Goal: Task Accomplishment & Management: Complete application form

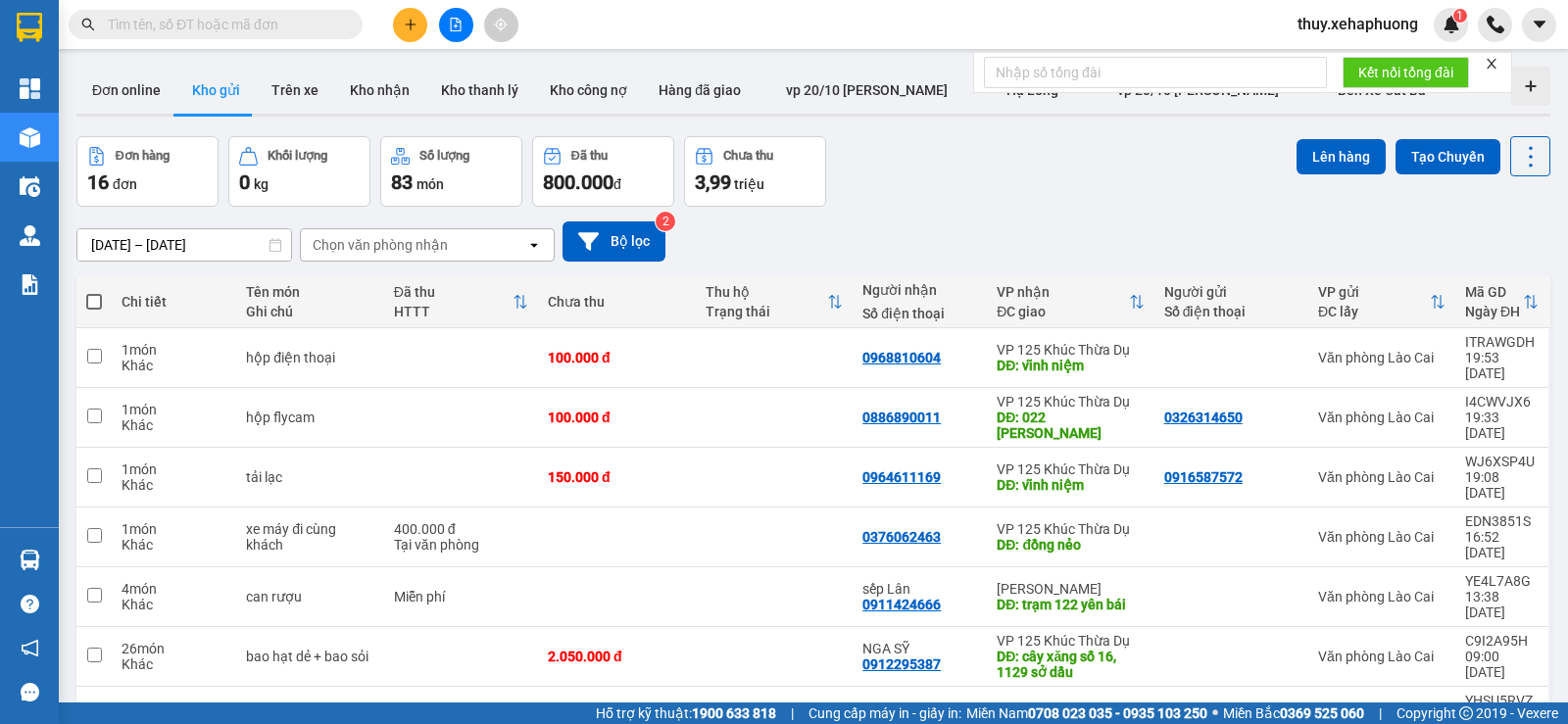
click at [408, 24] on icon "plus" at bounding box center [410, 25] width 14 height 14
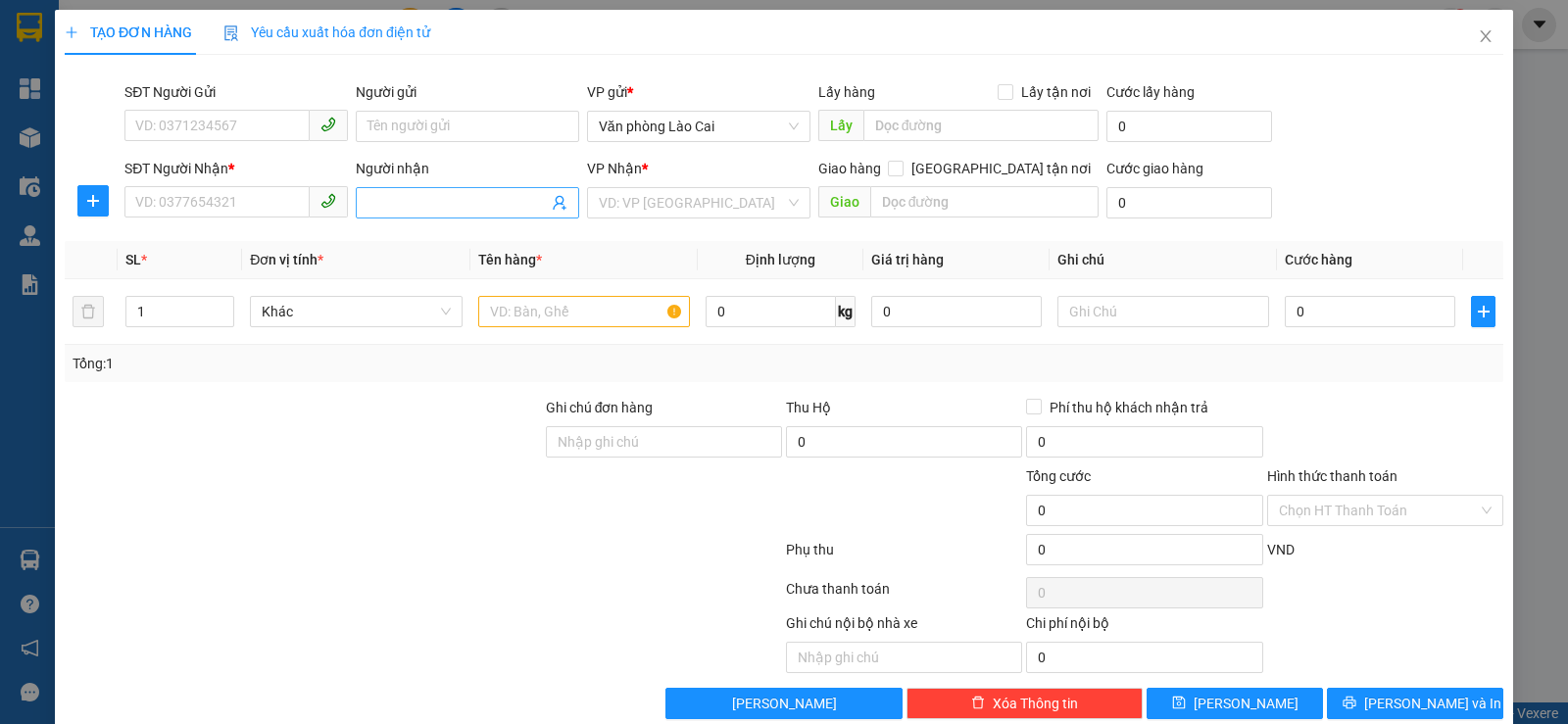
click at [367, 201] on input "Người nhận" at bounding box center [457, 203] width 180 height 22
type input "nga sỹ"
click at [431, 243] on div "NGA SỸ - 0912295387" at bounding box center [463, 242] width 198 height 22
type input "0912295387"
type input "NGA SỸ"
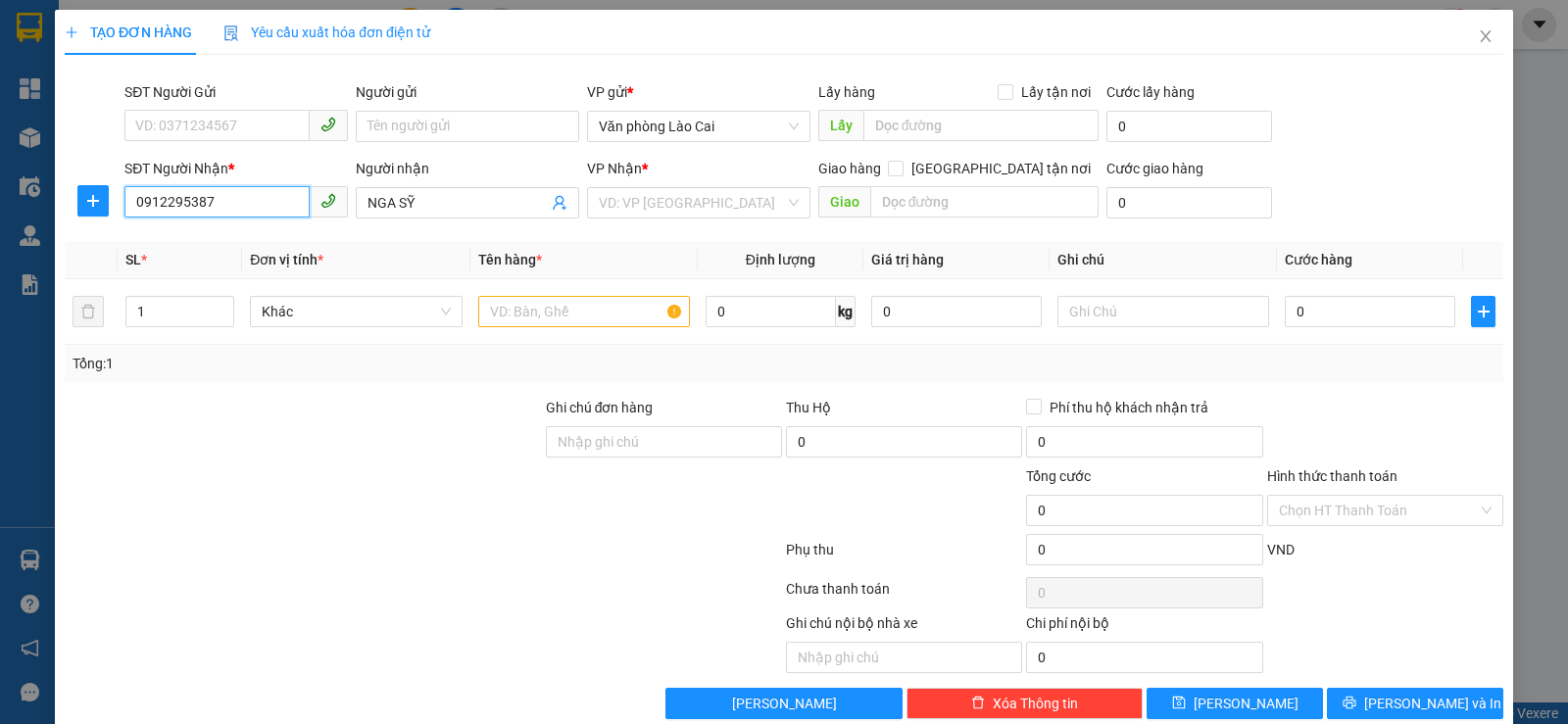
drag, startPoint x: 216, startPoint y: 201, endPoint x: 122, endPoint y: 199, distance: 94.0
click at [112, 197] on div "SĐT Người Nhận * 0912295387 0912295387 Người nhận NGA SỸ VP Nhận * VD: VP Sài G…" at bounding box center [784, 192] width 1442 height 69
click at [986, 206] on input "text" at bounding box center [984, 202] width 229 height 31
paste input "cây xăng số 16, 1129 sở dầu"
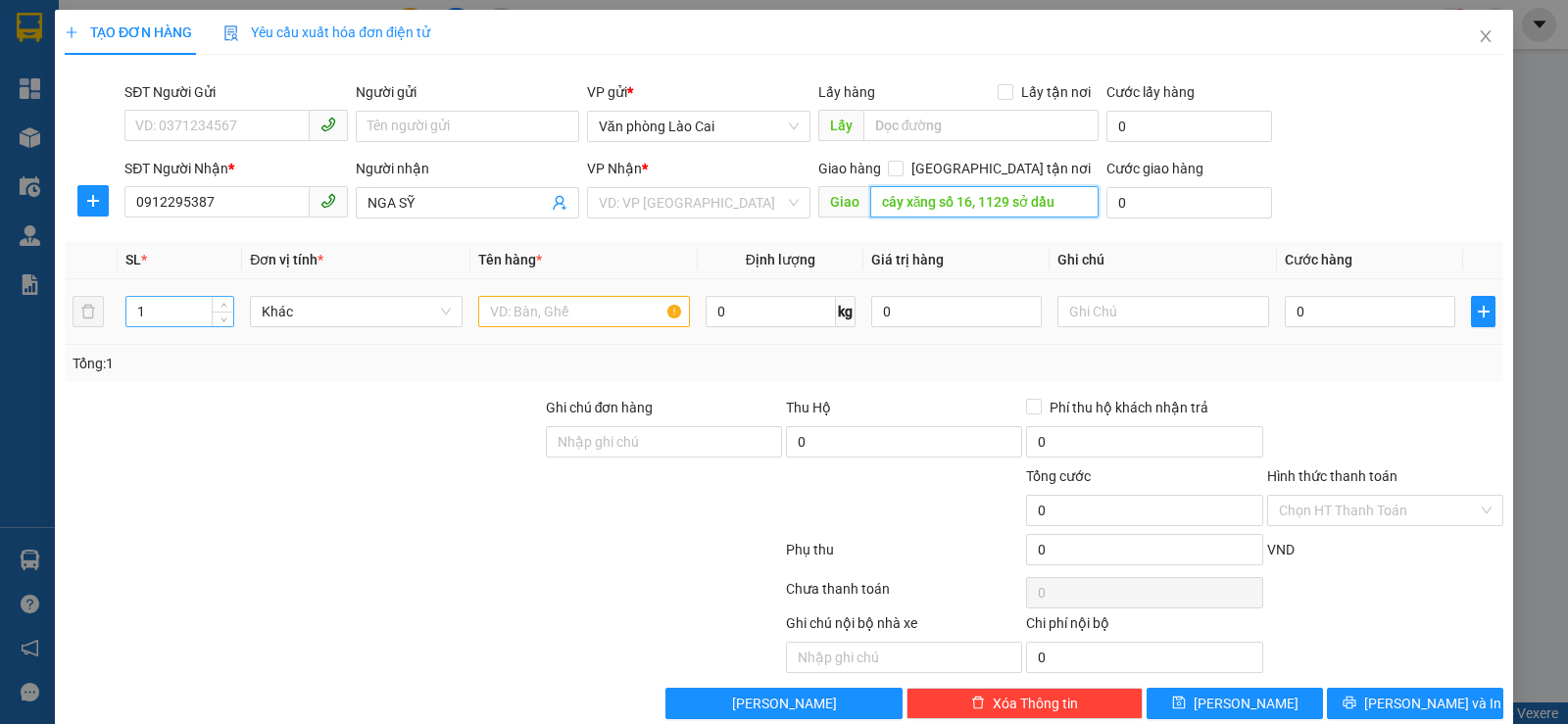
type input "cây xăng số 16, 1129 sở dầu"
click at [200, 309] on input "1" at bounding box center [179, 312] width 107 height 30
type input "16"
click at [1285, 321] on input "0" at bounding box center [1369, 312] width 170 height 31
type input "1"
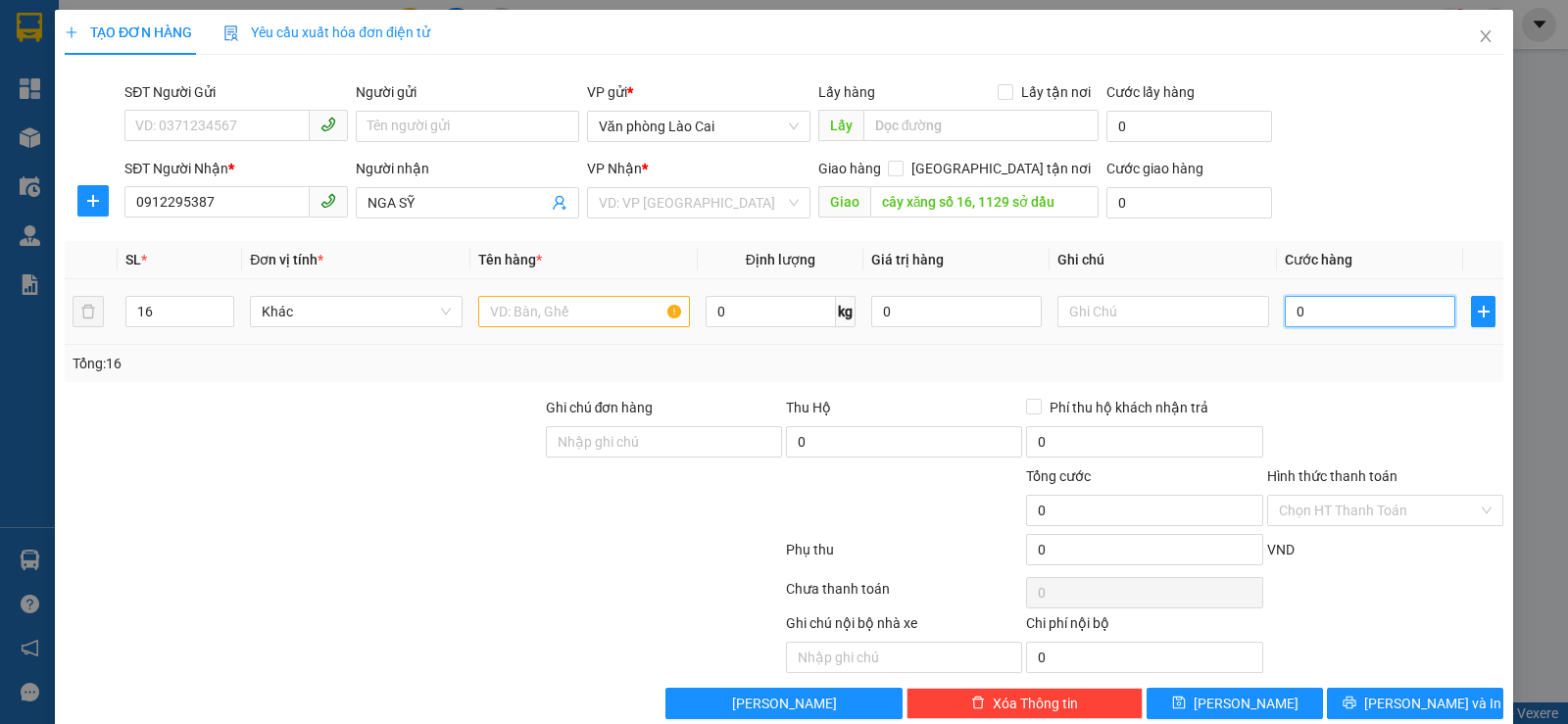
type input "1"
type input "12"
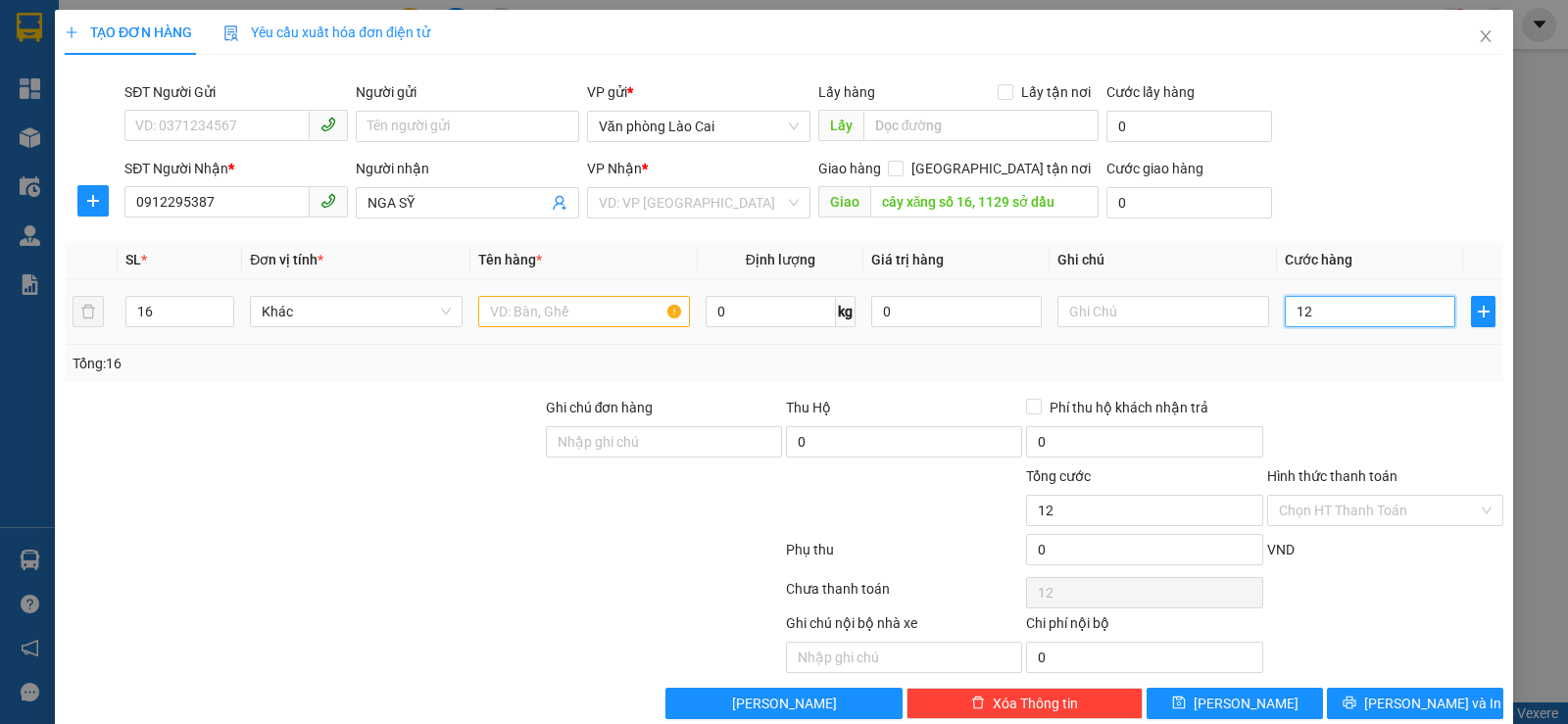
type input "128"
type input "1.280"
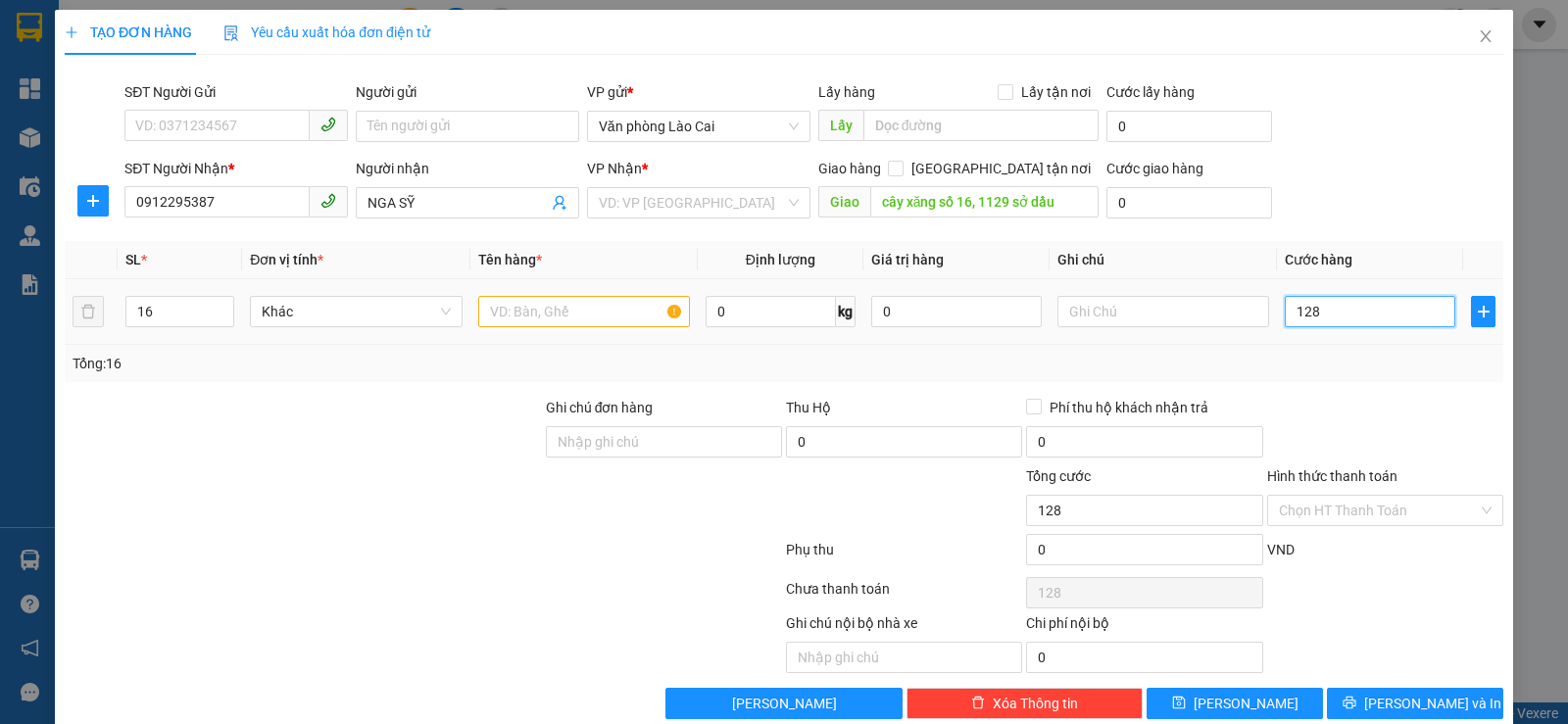
type input "1.280"
type input "12.800"
type input "128.000"
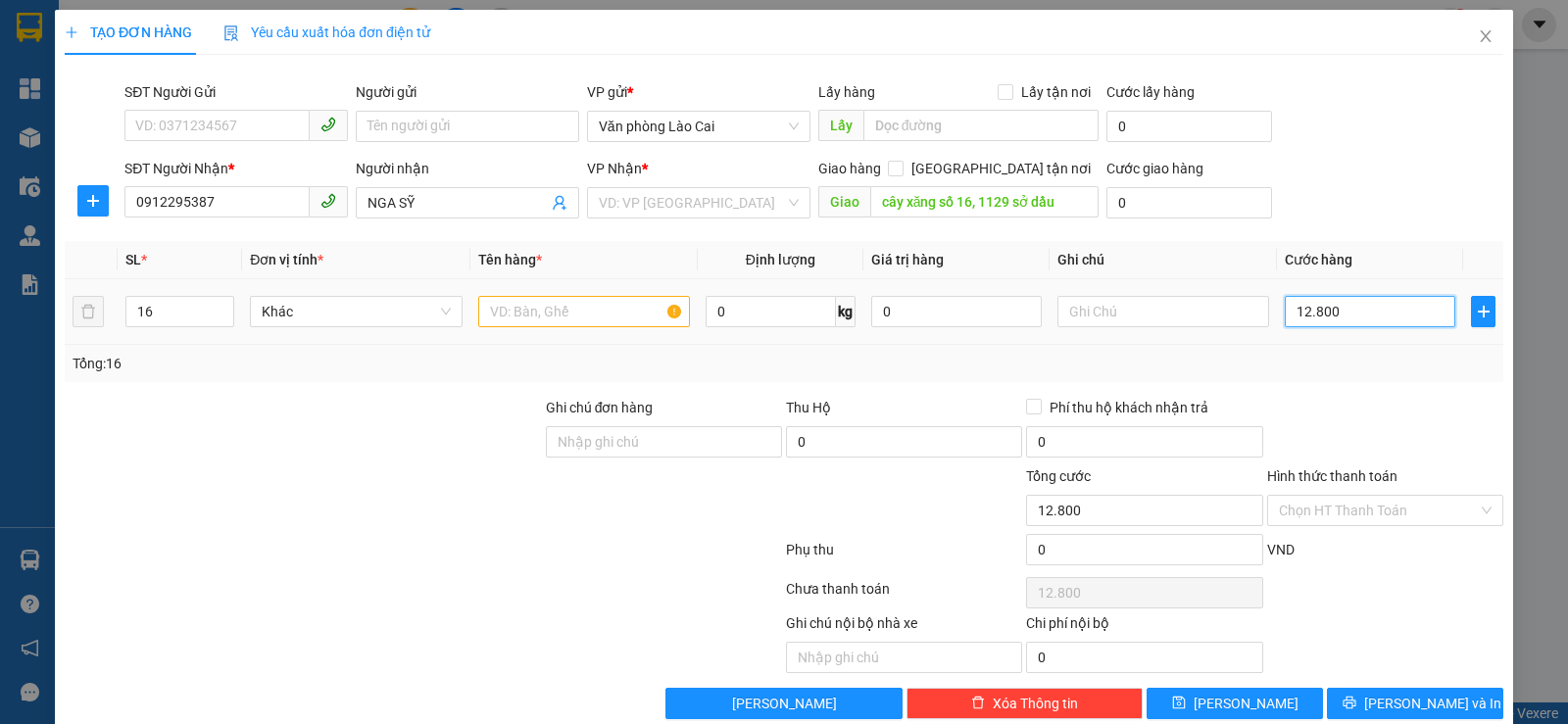
type input "128.000"
type input "1.280.000"
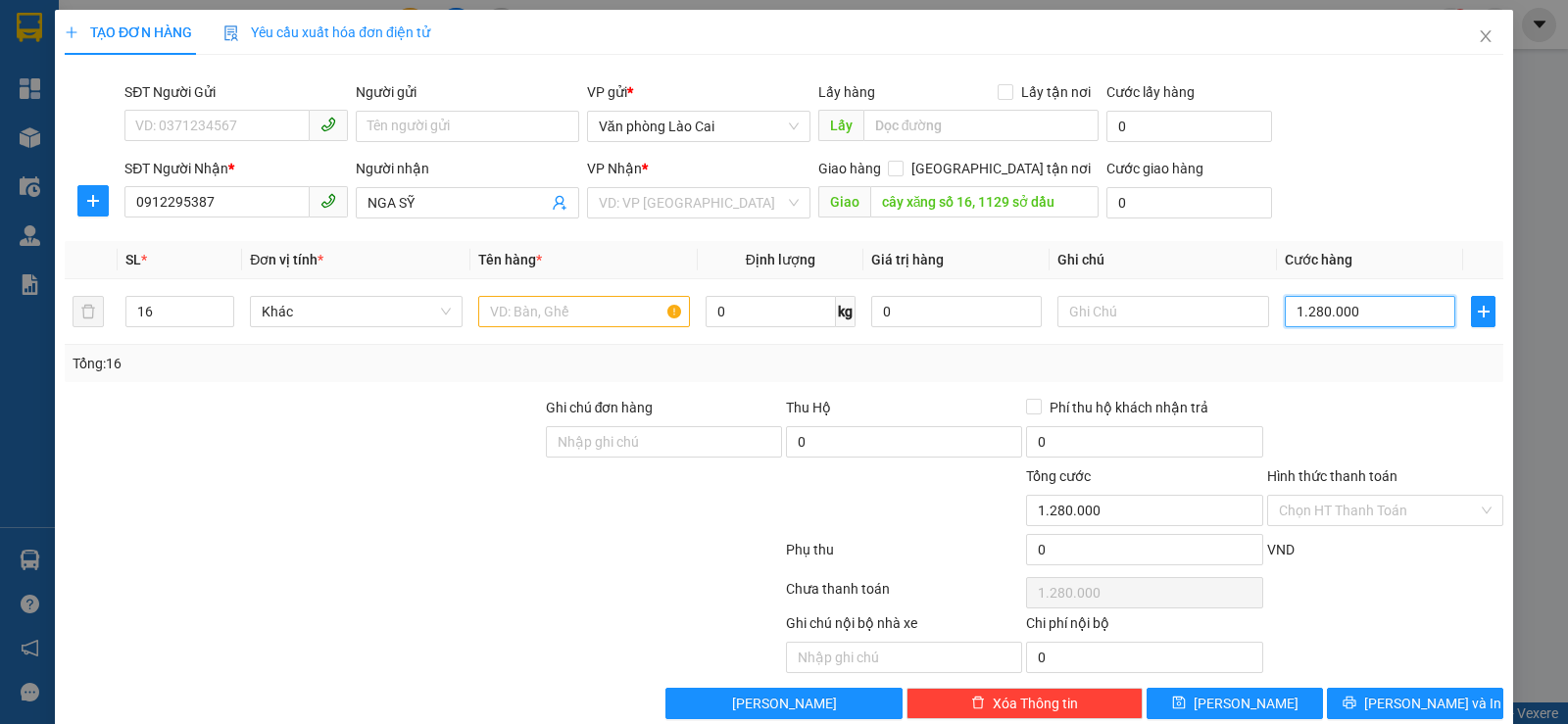
type input "1.280.000"
click at [1301, 441] on div at bounding box center [1385, 431] width 240 height 69
click at [1356, 701] on icon "printer" at bounding box center [1349, 702] width 14 height 14
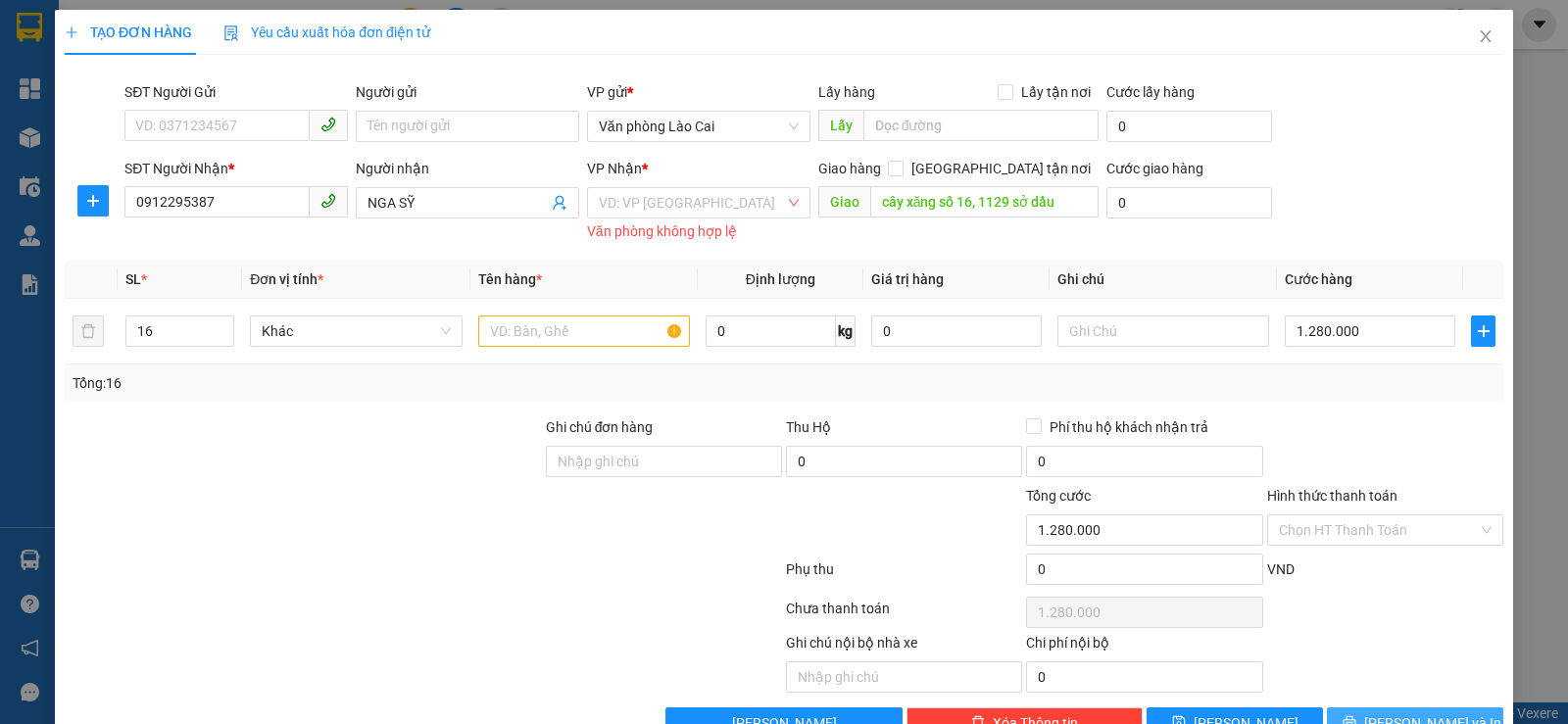
scroll to position [53, 0]
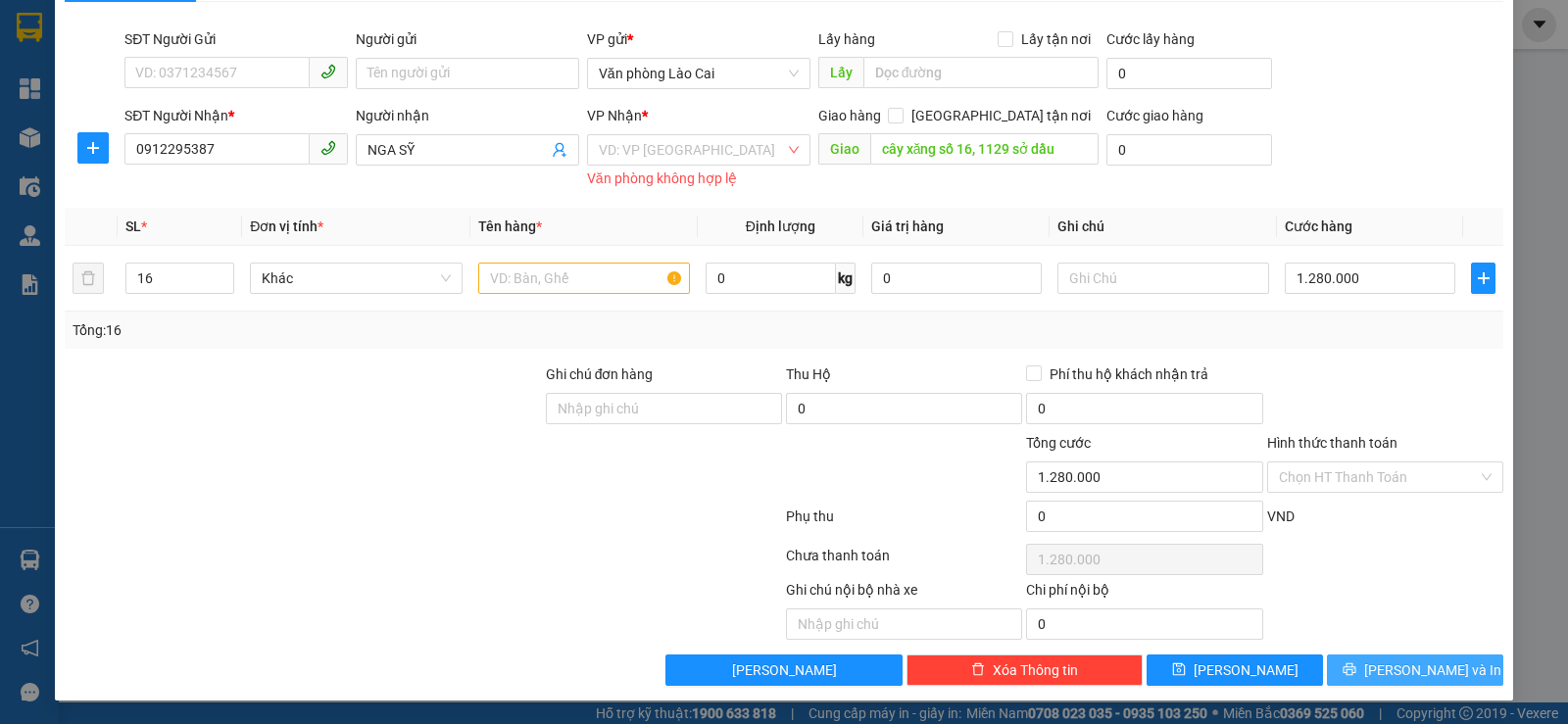
click at [1381, 658] on button "Lưu và In" at bounding box center [1414, 670] width 176 height 31
click at [587, 267] on input "text" at bounding box center [584, 278] width 212 height 31
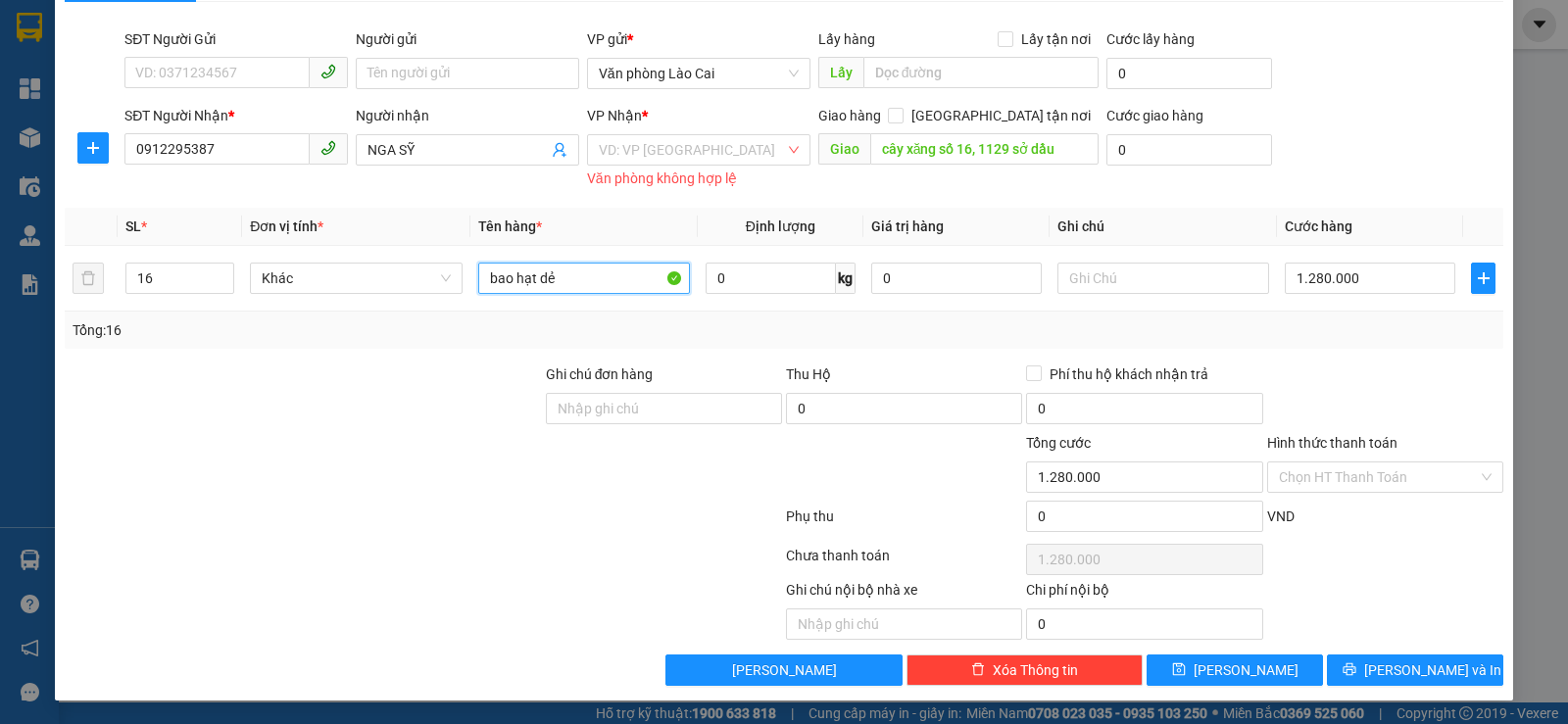
type input "bao hạt dẻ"
click at [1407, 655] on button "Lưu và In" at bounding box center [1414, 670] width 176 height 31
click at [730, 153] on input "search" at bounding box center [691, 150] width 186 height 30
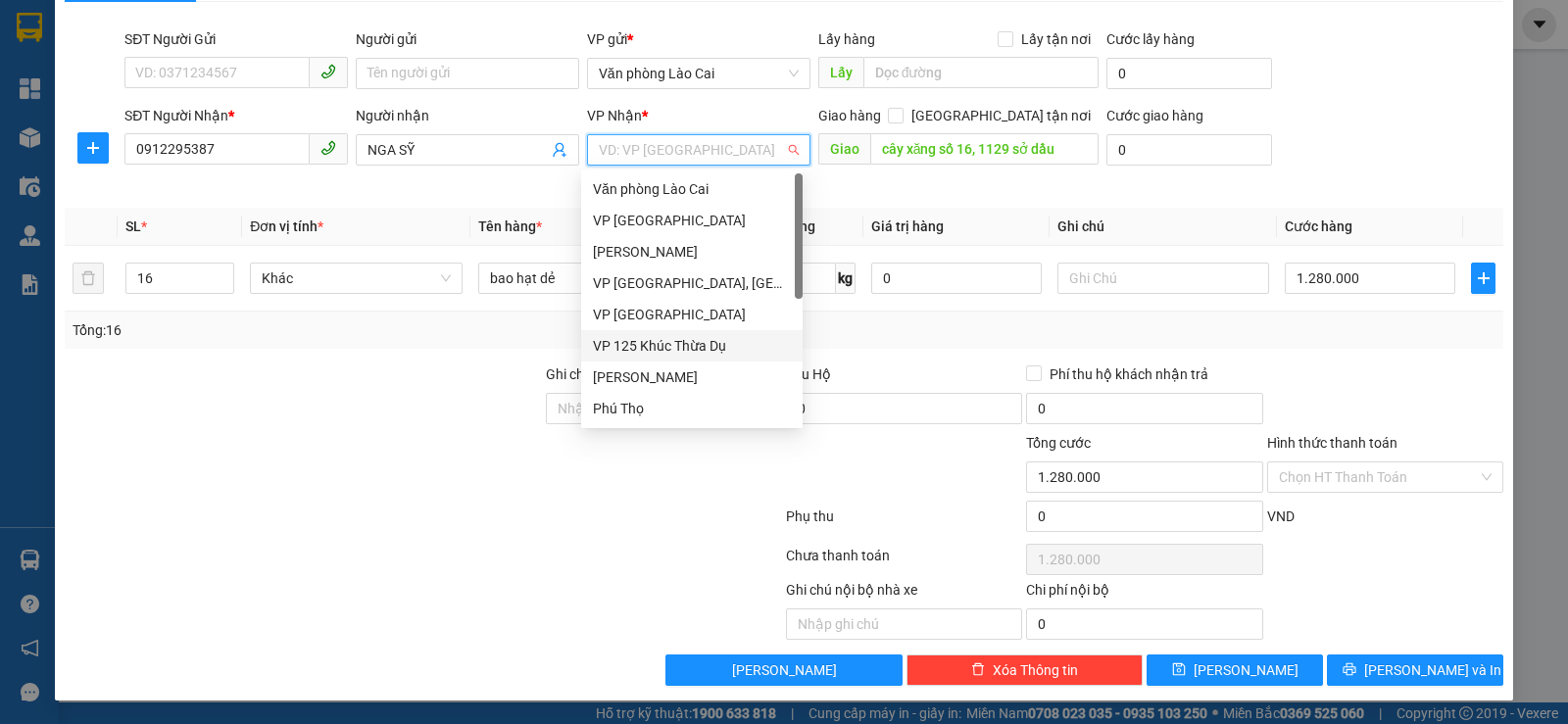
click at [657, 352] on div "VP 125 Khúc Thừa Dụ" at bounding box center [691, 345] width 198 height 22
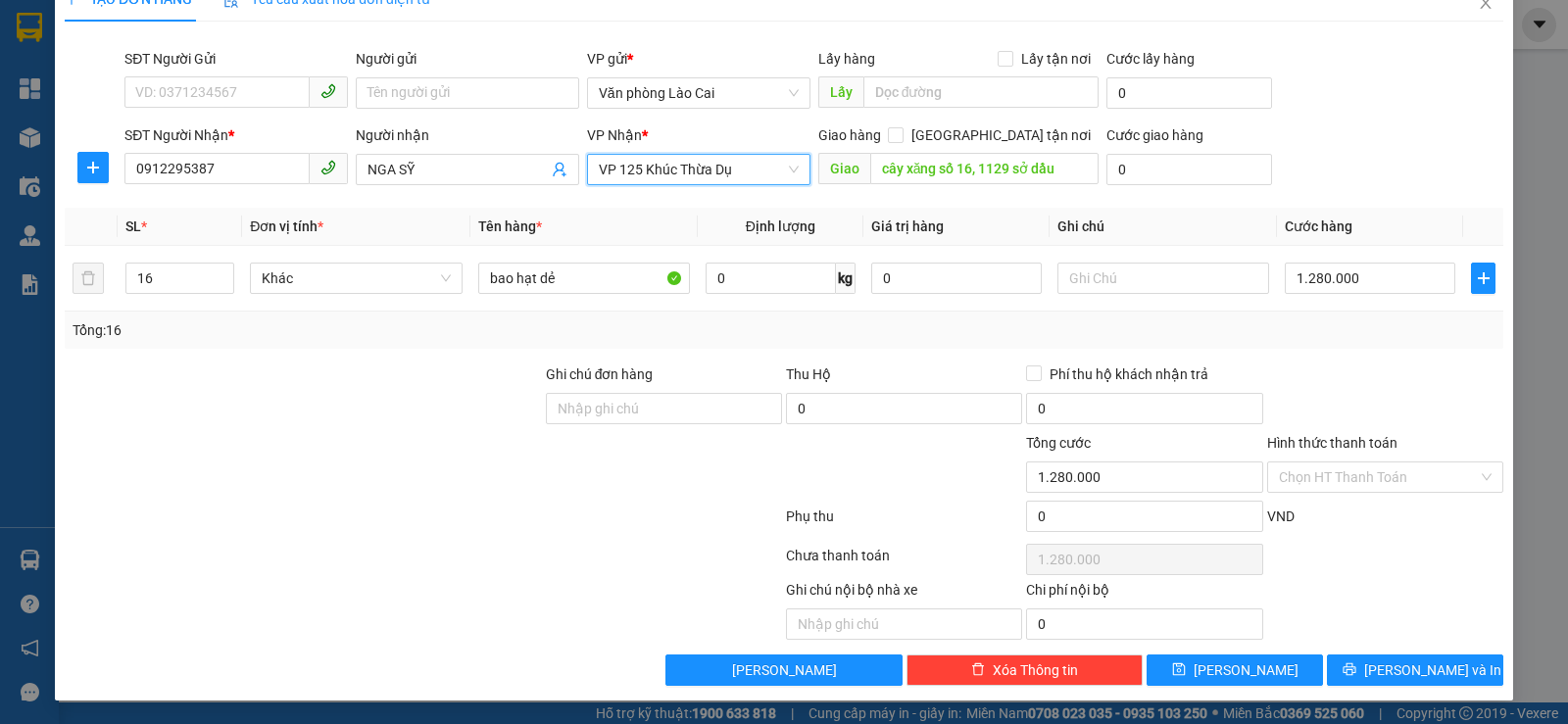
scroll to position [33, 0]
click at [1392, 662] on span "Lưu và In" at bounding box center [1432, 670] width 137 height 22
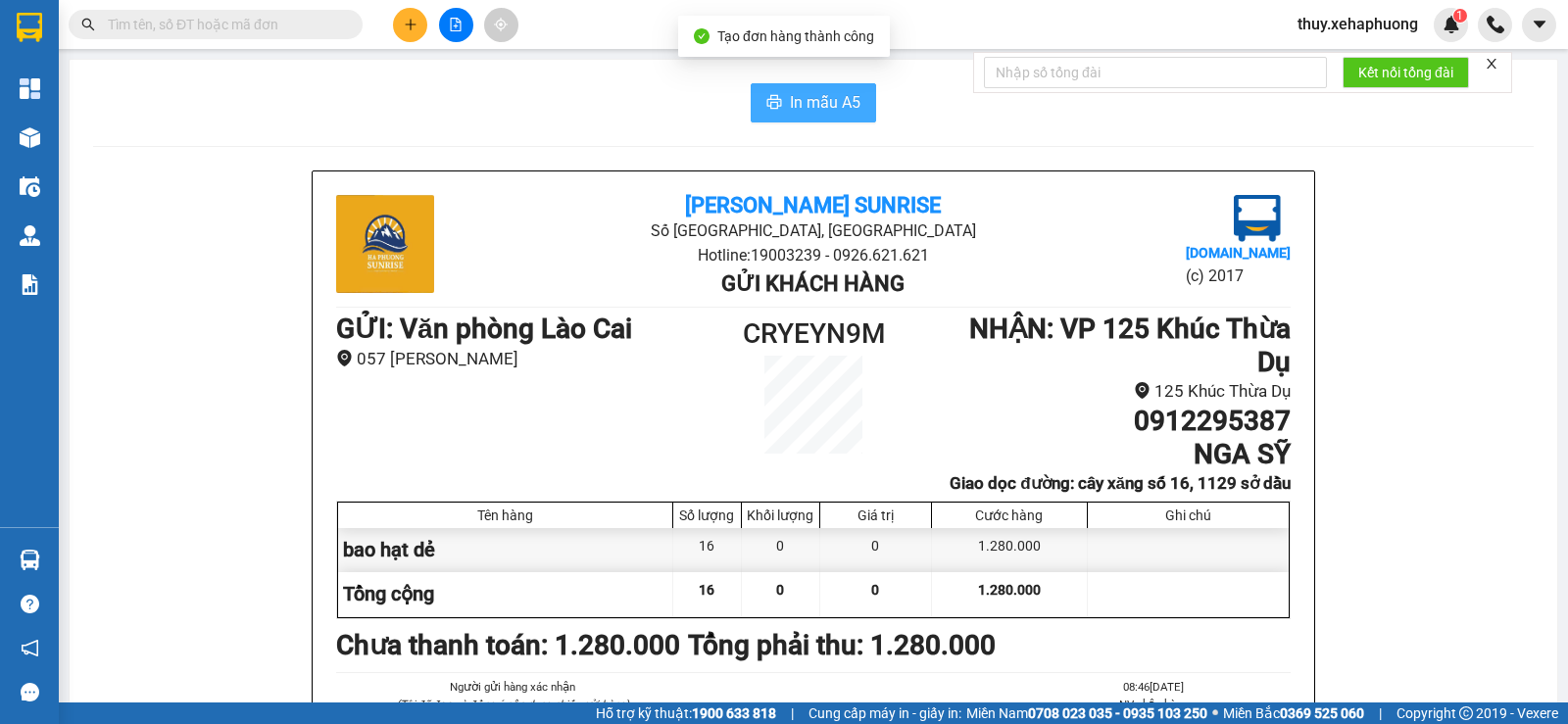
click at [816, 96] on span "In mẫu A5" at bounding box center [825, 102] width 71 height 25
click at [789, 106] on span "In mẫu A5" at bounding box center [825, 102] width 71 height 25
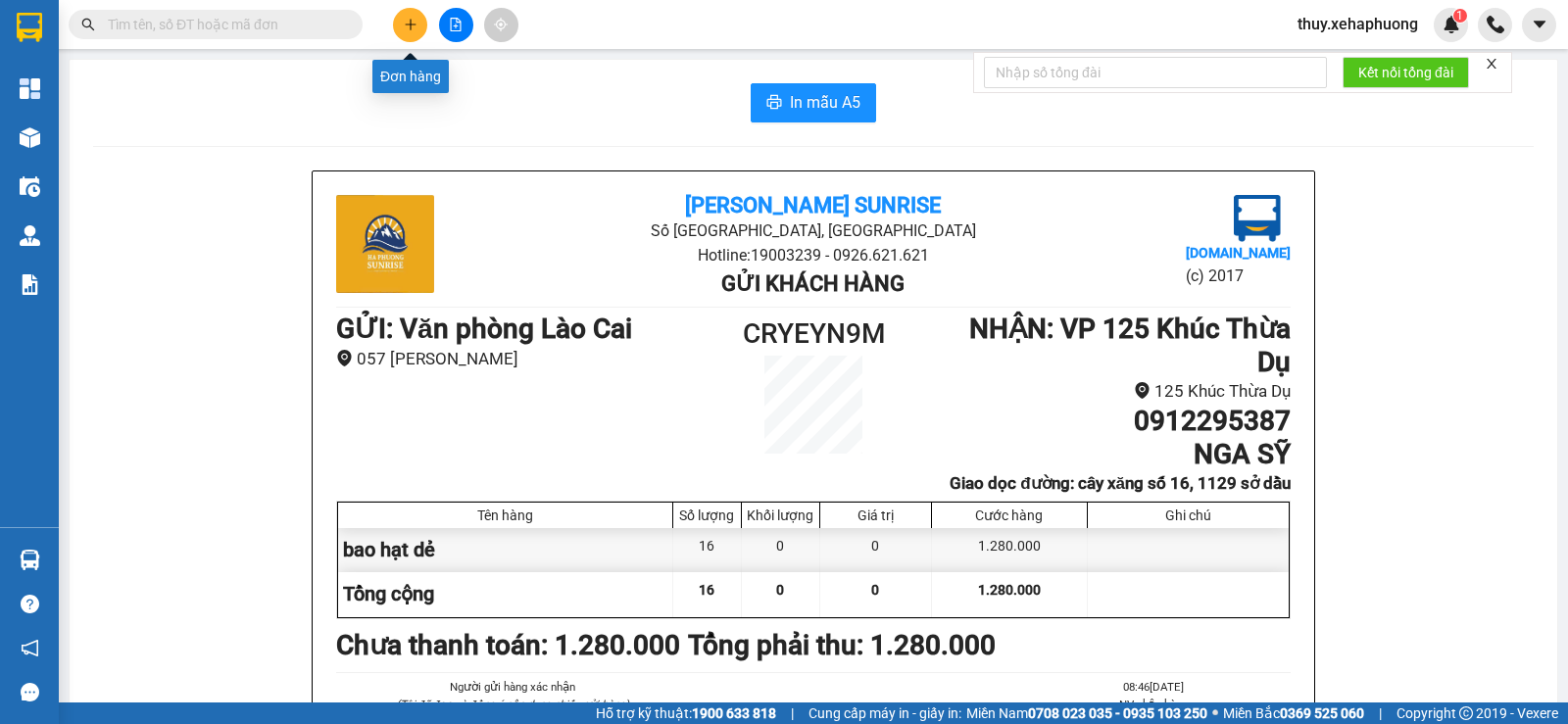
click at [409, 26] on icon "plus" at bounding box center [410, 25] width 14 height 14
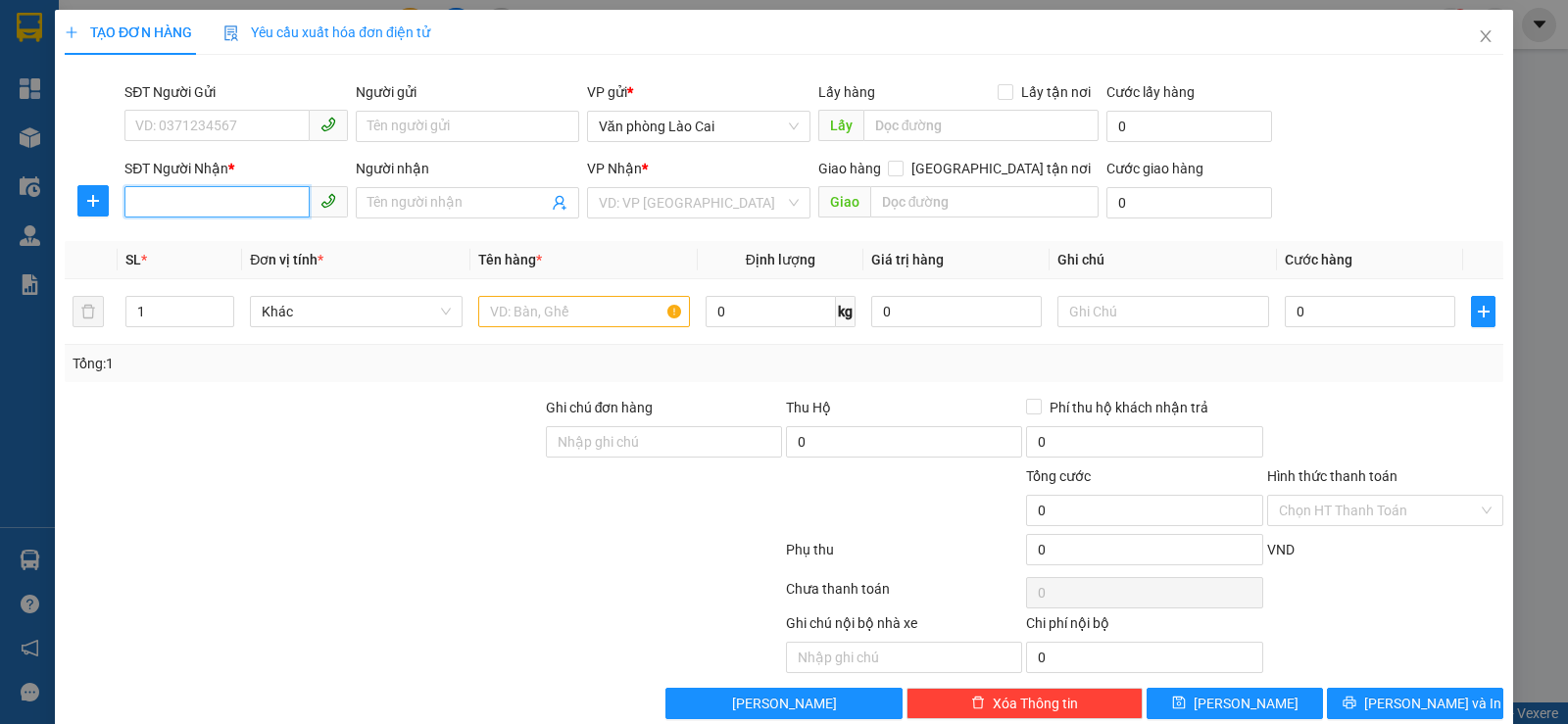
click at [256, 204] on input "SĐT Người Nhận *" at bounding box center [217, 202] width 185 height 31
click at [158, 111] on input "SĐT Người Gửi" at bounding box center [217, 125] width 185 height 31
type input "0986123456"
click at [156, 209] on input "SĐT Người Nhận *" at bounding box center [217, 202] width 185 height 31
type input "0968889983"
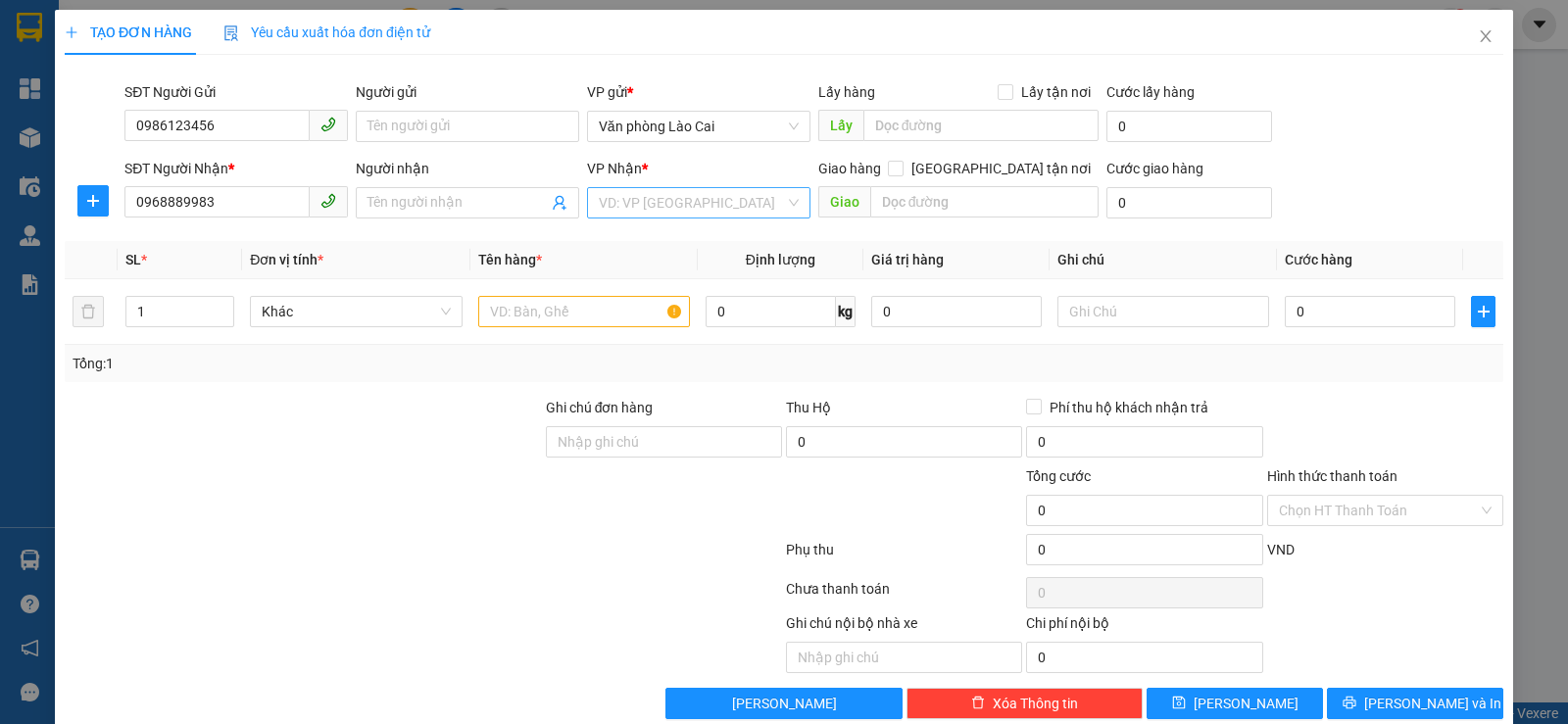
click at [660, 208] on input "search" at bounding box center [691, 203] width 186 height 30
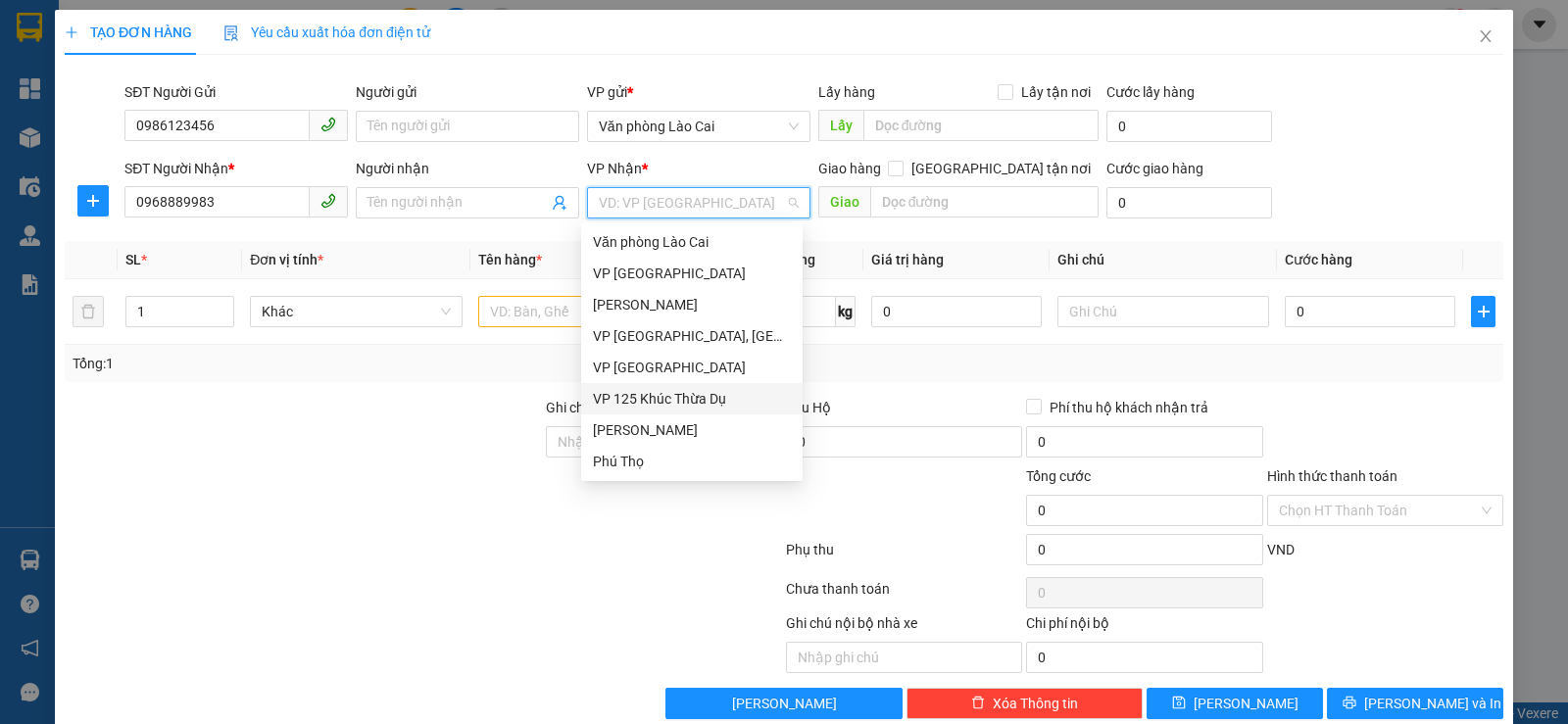
click at [650, 406] on div "VP 125 Khúc Thừa Dụ" at bounding box center [691, 398] width 198 height 22
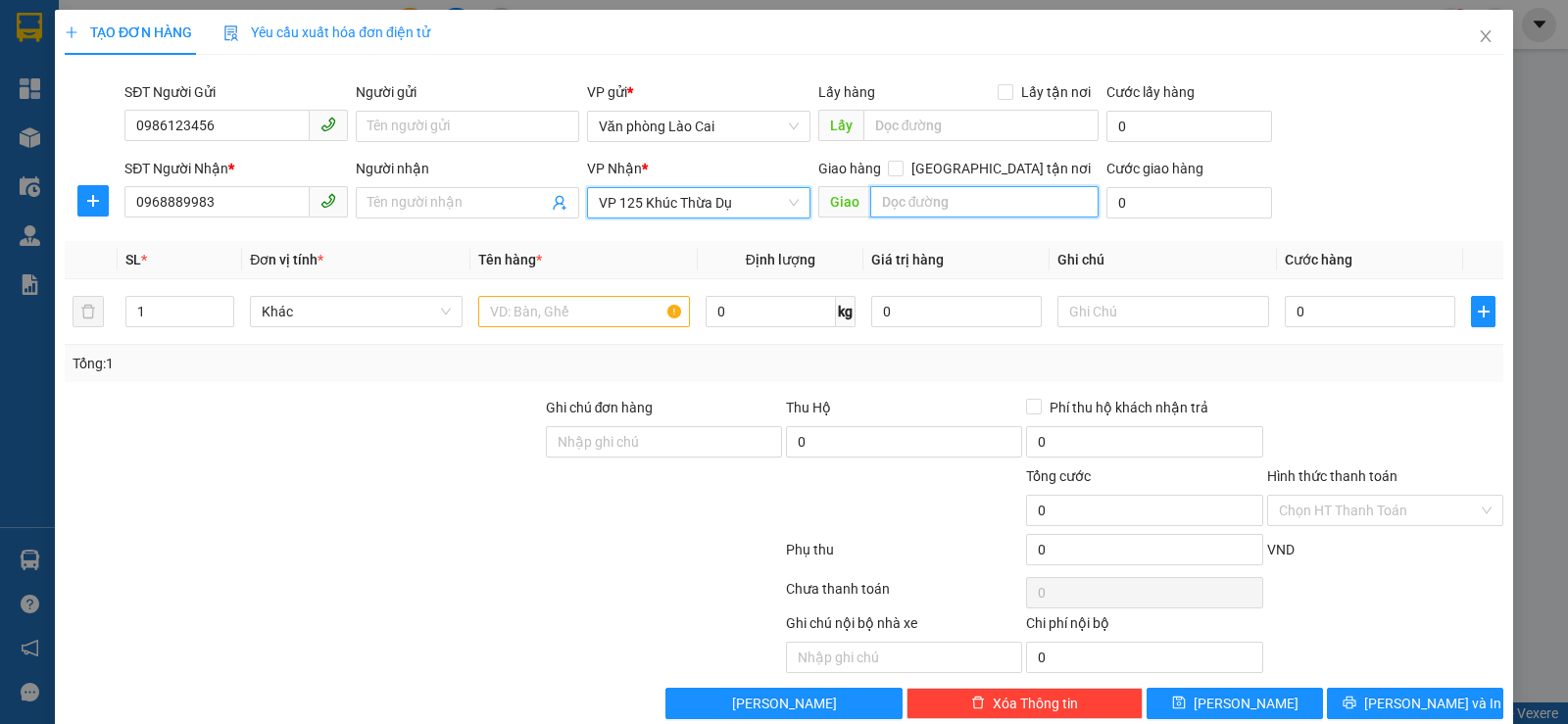
click at [912, 189] on input "text" at bounding box center [984, 202] width 229 height 31
click at [918, 195] on input "ngã 3" at bounding box center [984, 202] width 229 height 31
type input "ngã 3 đồng nẻo"
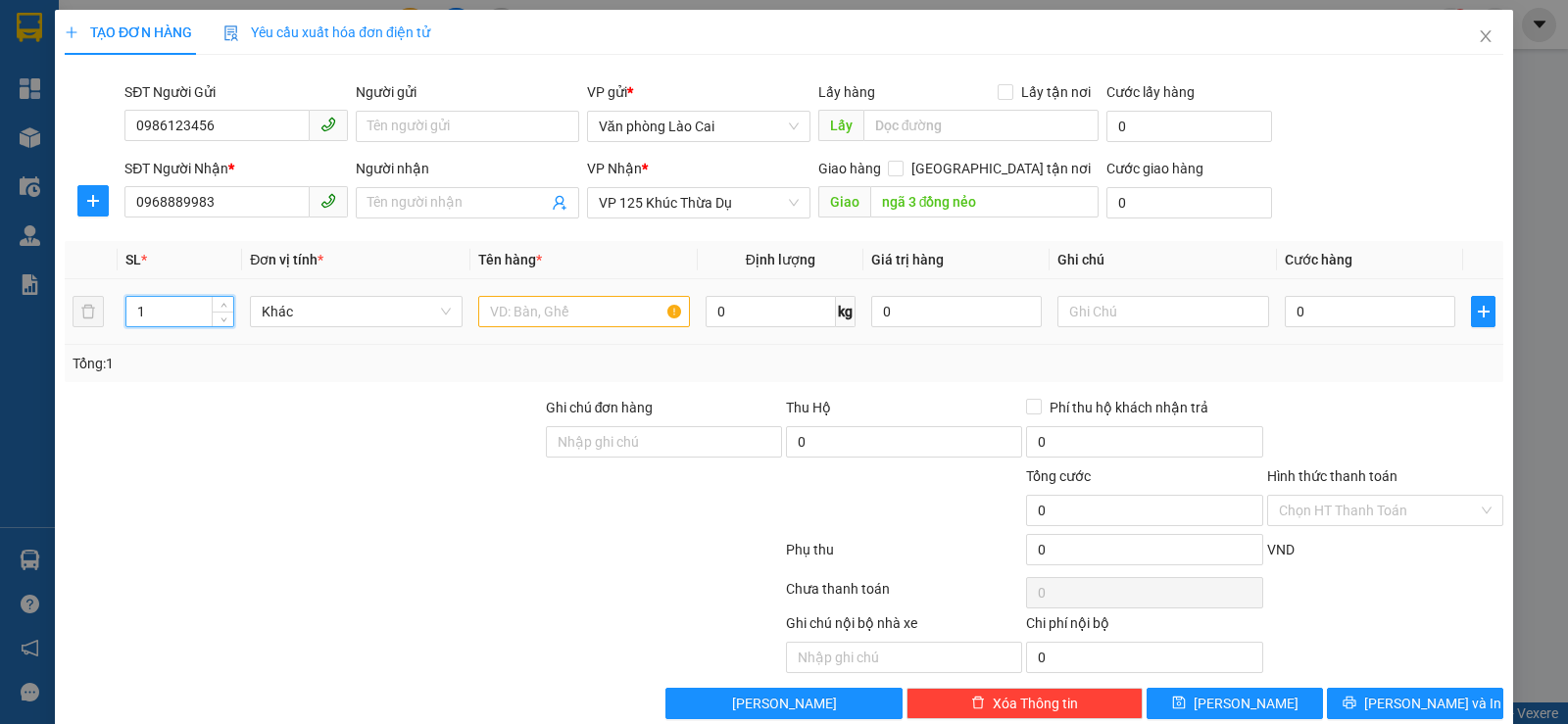
drag, startPoint x: 169, startPoint y: 315, endPoint x: 30, endPoint y: 313, distance: 139.0
click at [31, 314] on div "TẠO ĐƠN HÀNG Yêu cầu xuất hóa đơn điện tử Transit Pickup Surcharge Ids Transit …" at bounding box center [784, 362] width 1568 height 724
type input "6"
click at [501, 322] on input "text" at bounding box center [584, 312] width 212 height 31
type input "thùng"
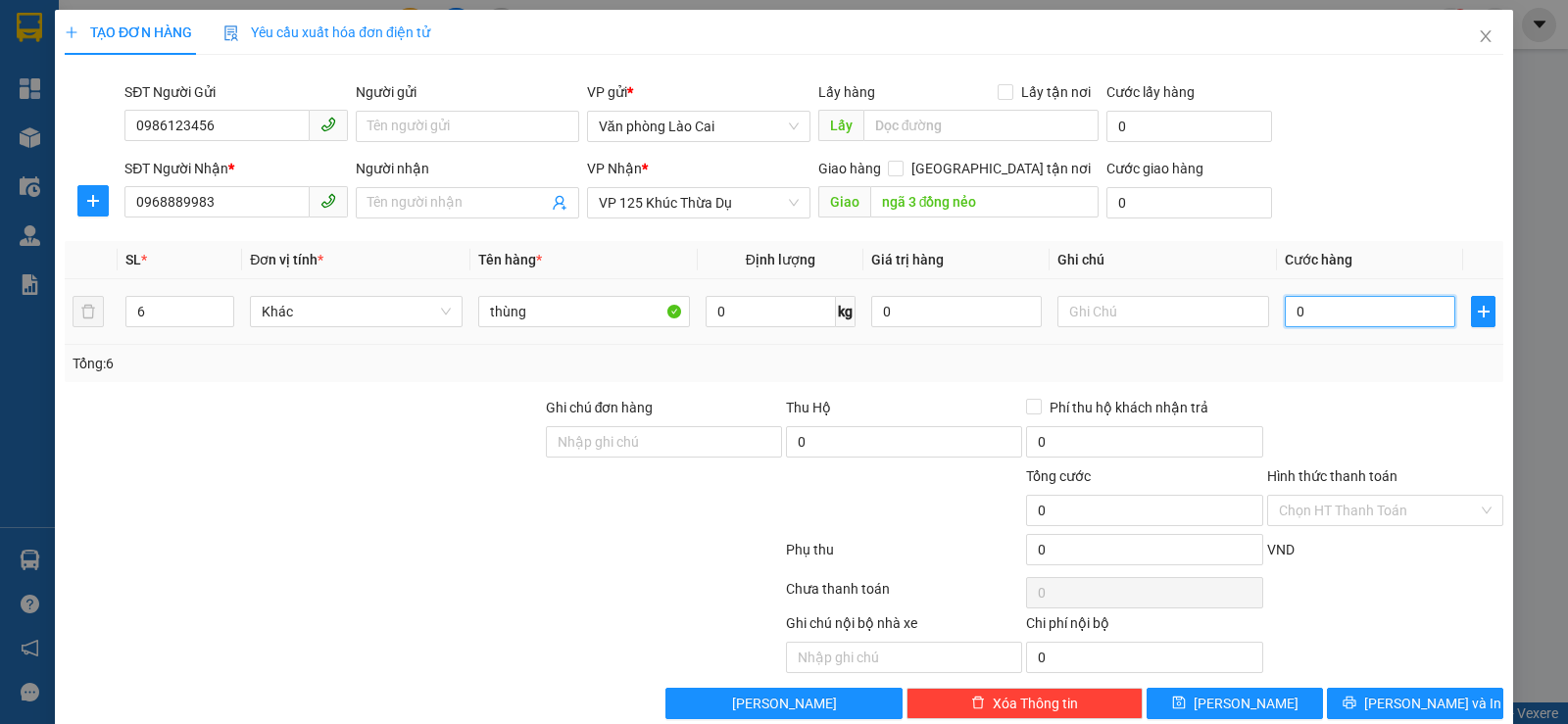
click at [1318, 308] on input "0" at bounding box center [1369, 312] width 170 height 31
click at [1317, 308] on input "0" at bounding box center [1369, 312] width 170 height 31
click at [1305, 308] on input "0" at bounding box center [1369, 312] width 170 height 31
click at [1285, 317] on input "0" at bounding box center [1369, 312] width 170 height 31
click at [1291, 315] on input "0" at bounding box center [1369, 312] width 170 height 31
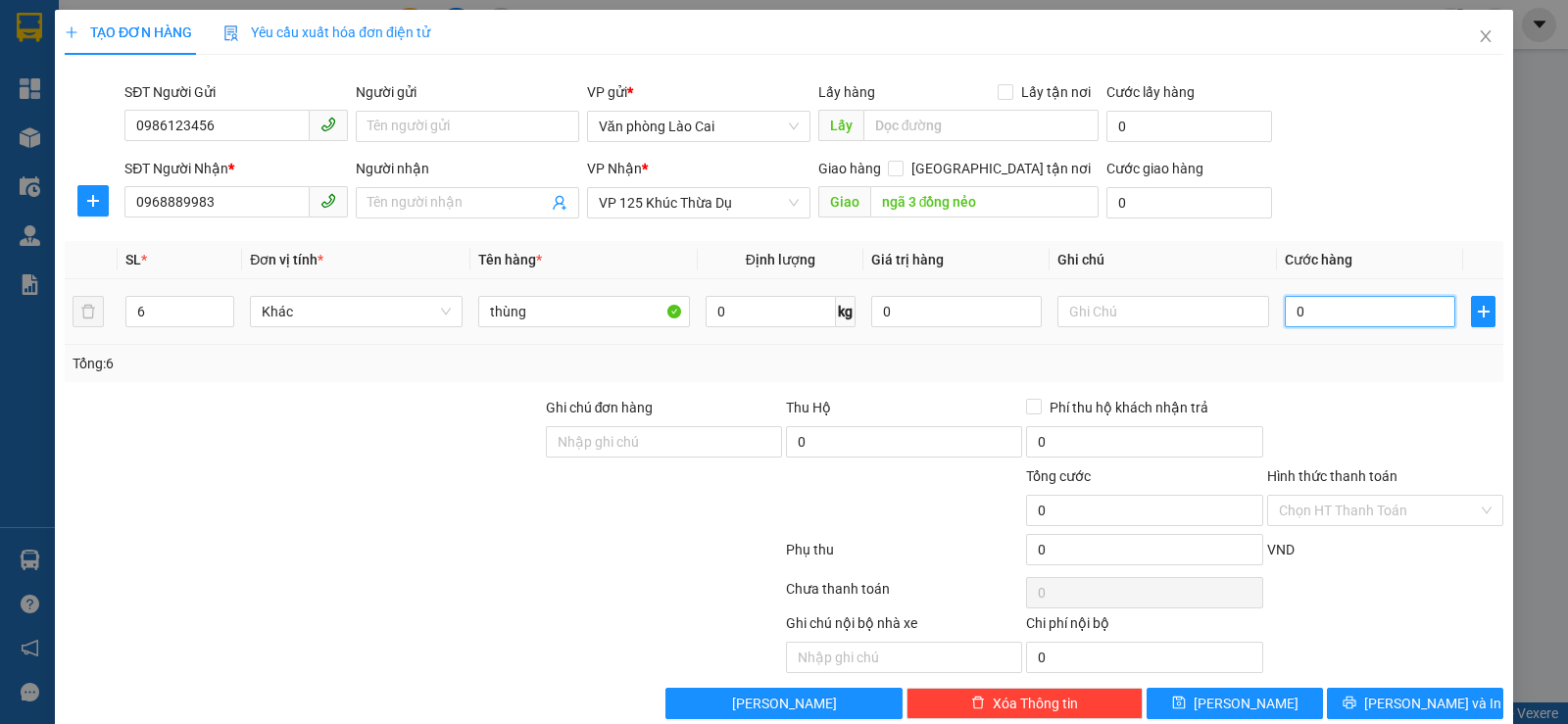
type input "04"
type input "4"
type input "0"
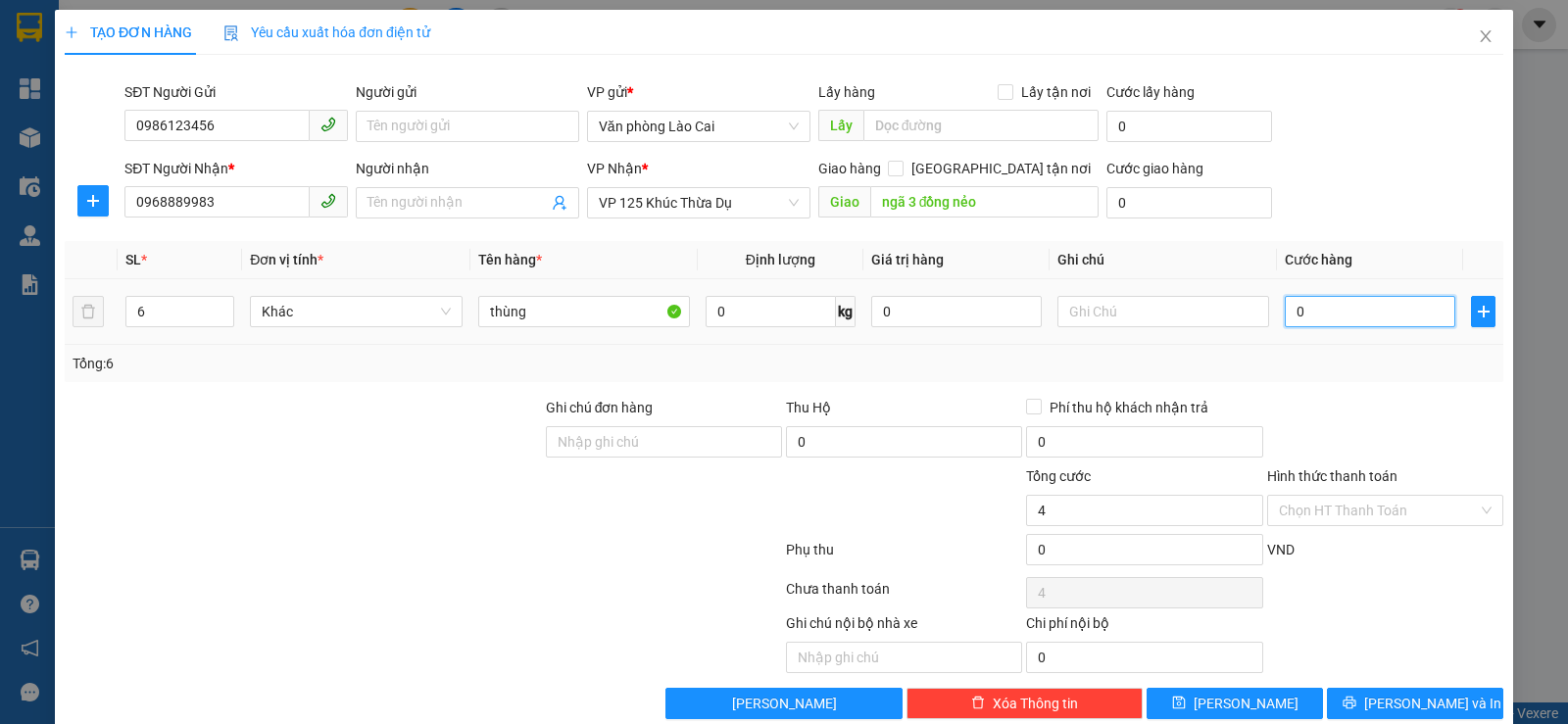
type input "0"
type input "40"
type input "480"
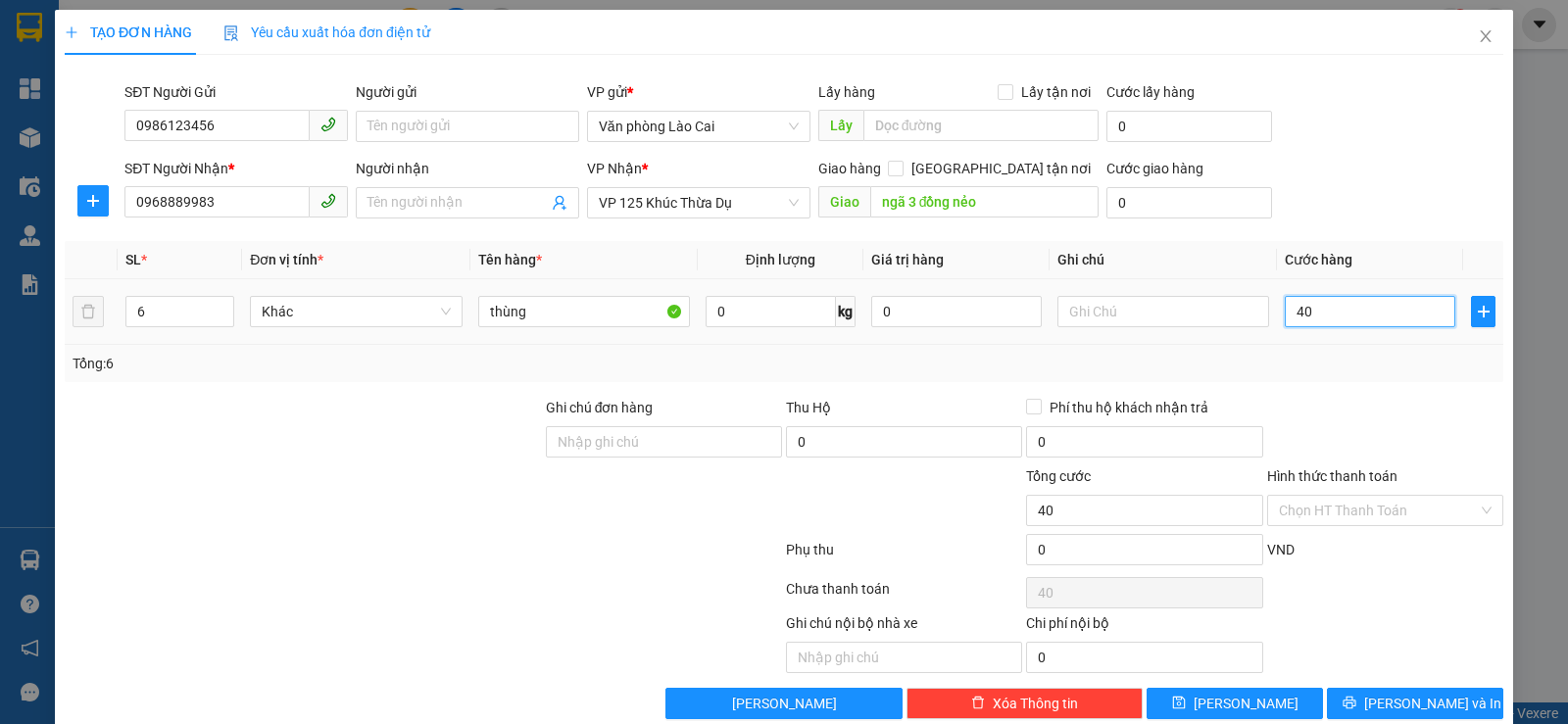
type input "480"
type input "4.800"
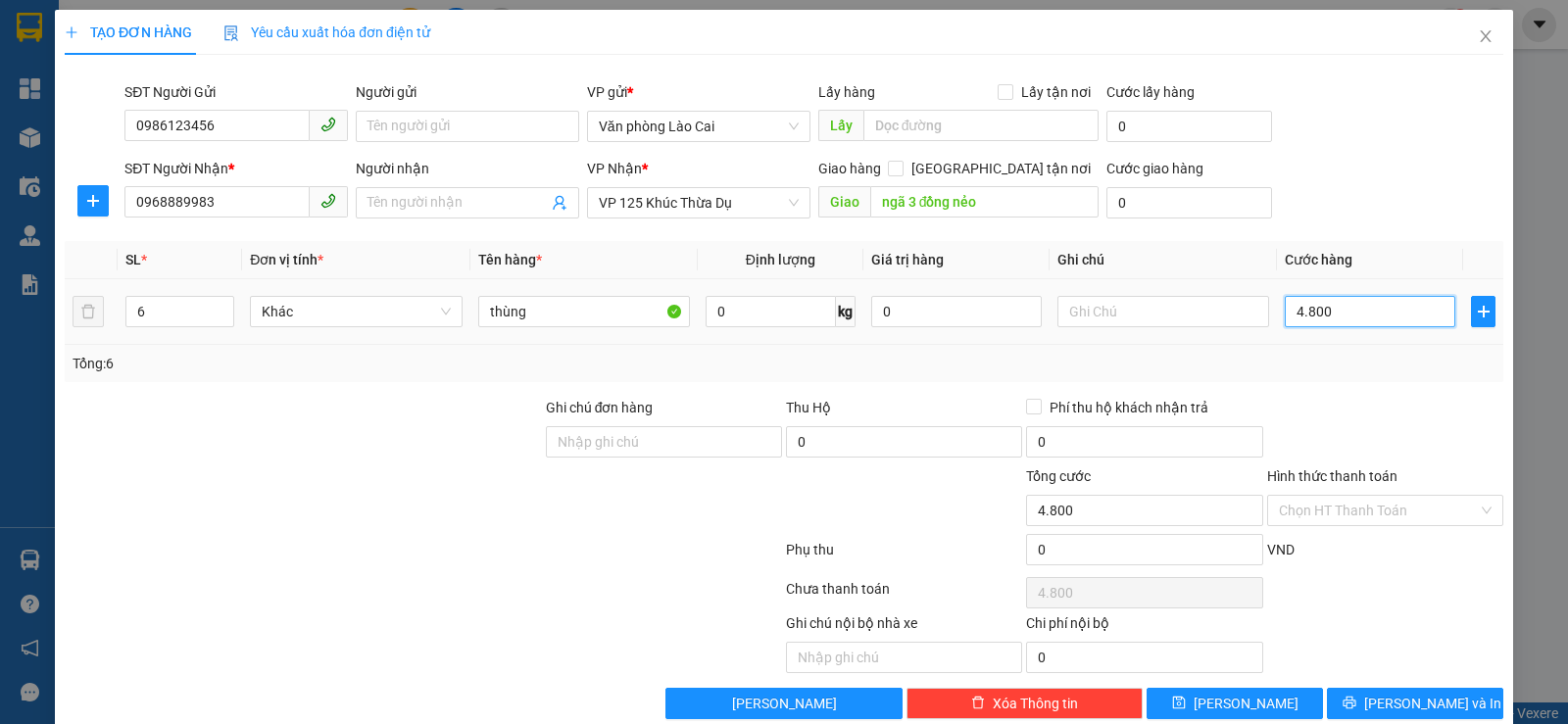
type input "48.000"
type input "480.000"
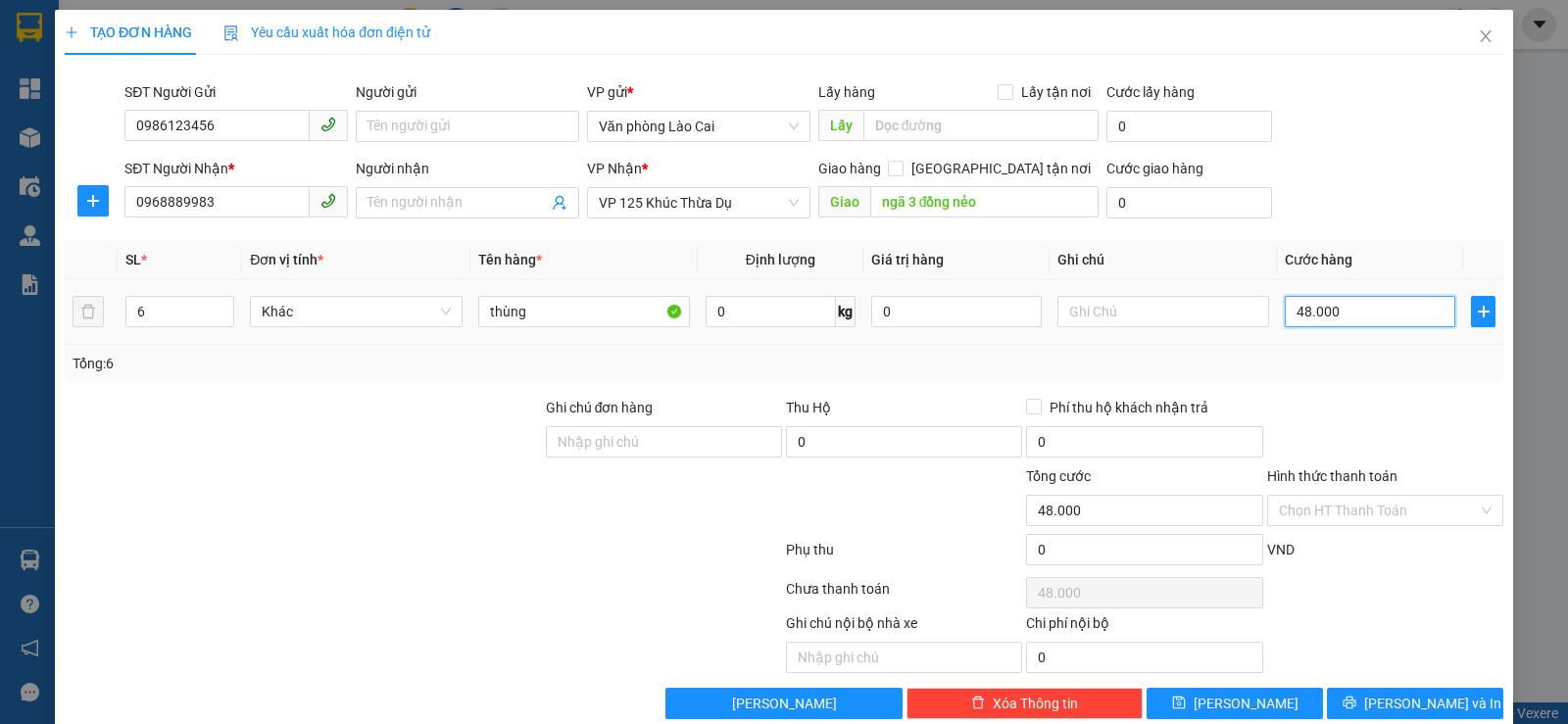
type input "480.000"
click at [1333, 428] on div at bounding box center [1385, 431] width 240 height 69
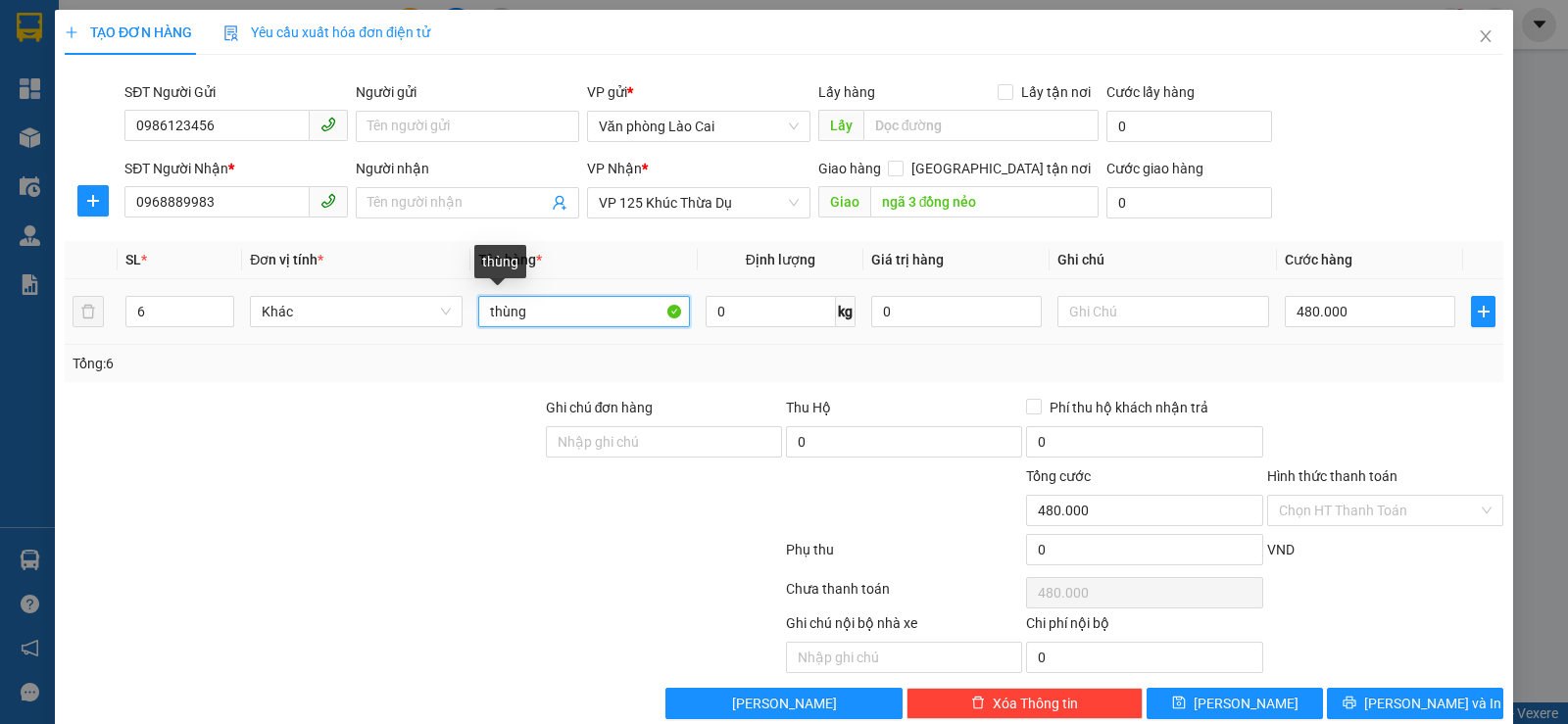
click at [531, 312] on input "thùng" at bounding box center [584, 312] width 212 height 31
type input "thùng gia vị"
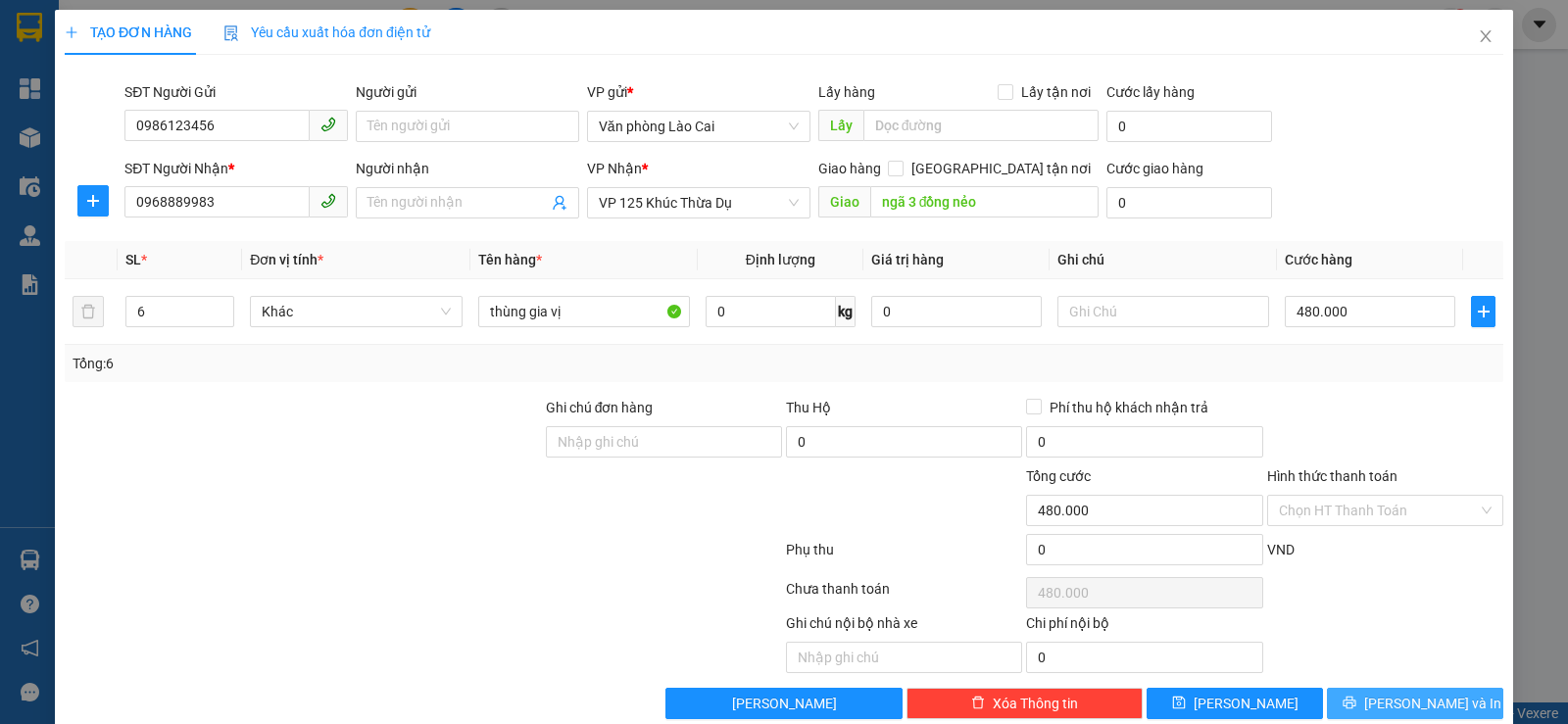
click at [1352, 711] on button "Lưu và In" at bounding box center [1414, 703] width 176 height 31
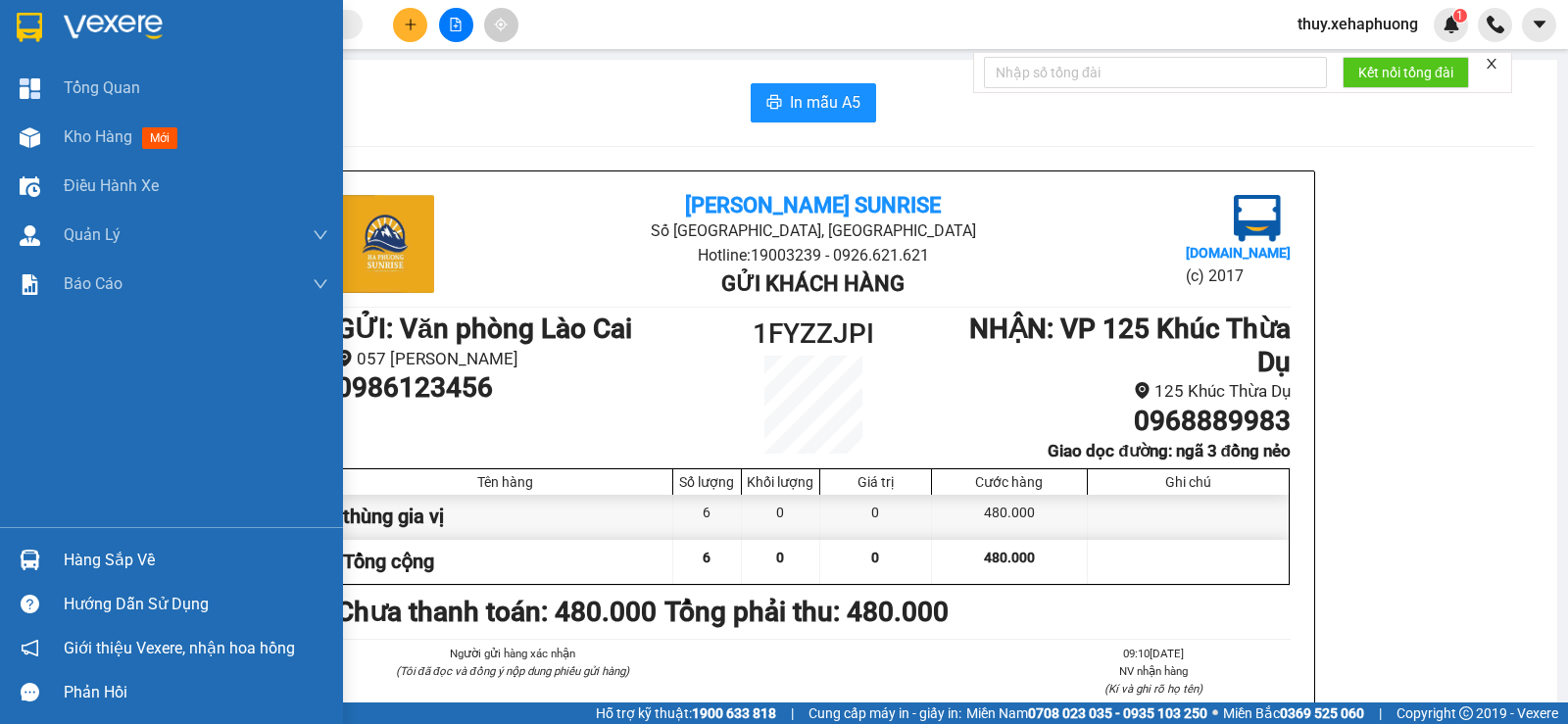
click at [17, 24] on img at bounding box center [30, 28] width 26 height 30
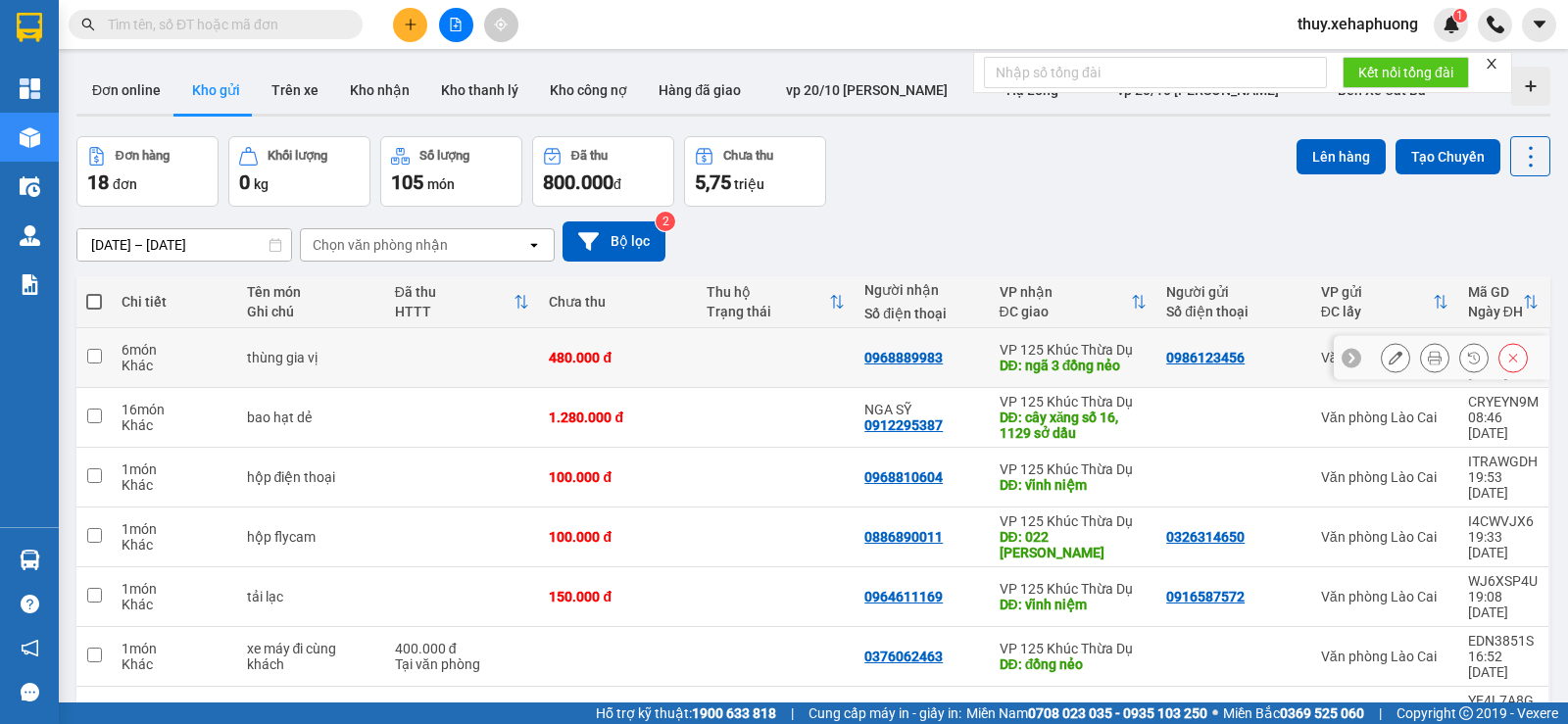
click at [1381, 361] on div at bounding box center [1396, 357] width 30 height 30
click at [1388, 356] on button at bounding box center [1396, 357] width 28 height 34
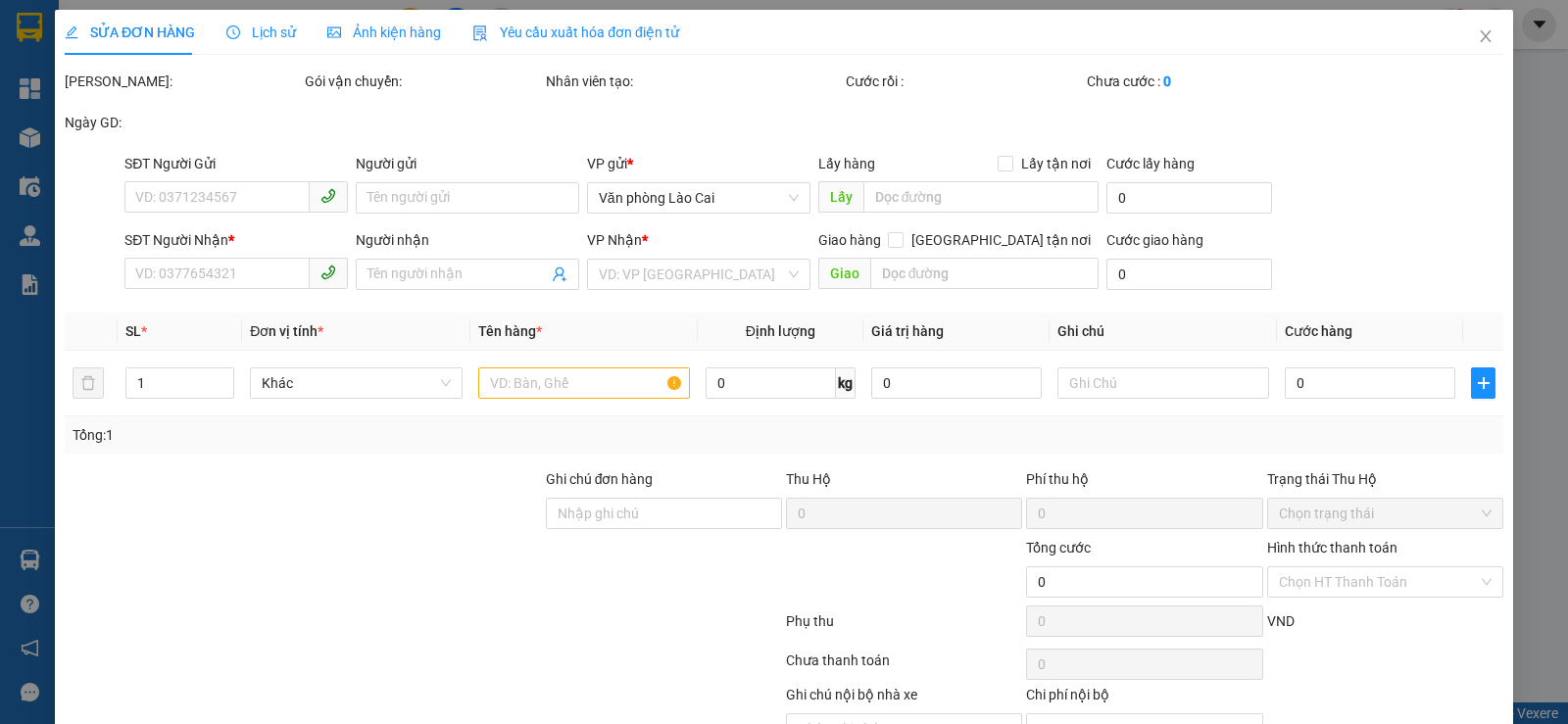
type input "0986123456"
type input "0968889983"
type input "ngã 3 đồng nẻo"
type input "480.000"
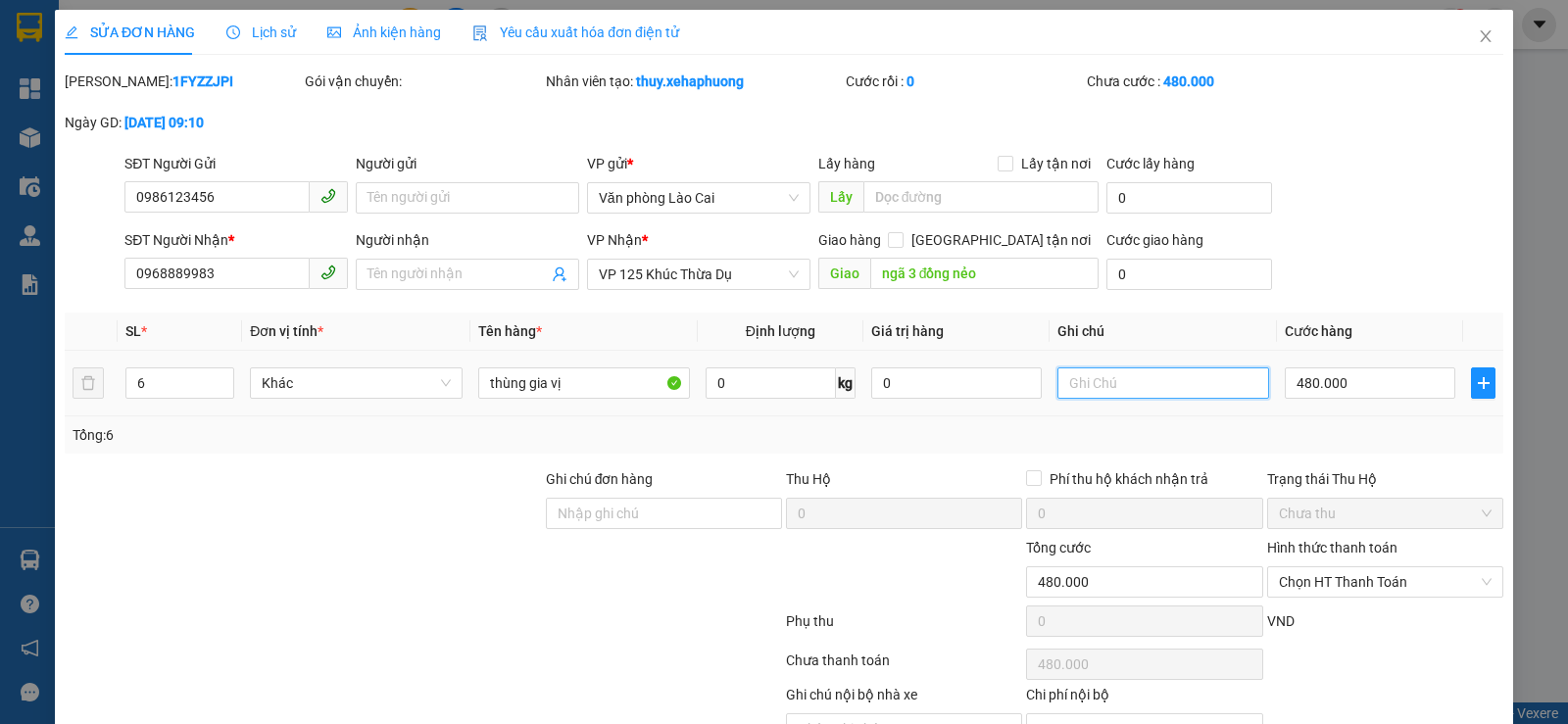
click at [1128, 373] on input "text" at bounding box center [1162, 383] width 212 height 31
type input "d"
type input "đền ba đế hải sơn đồ sơn hải phòng"
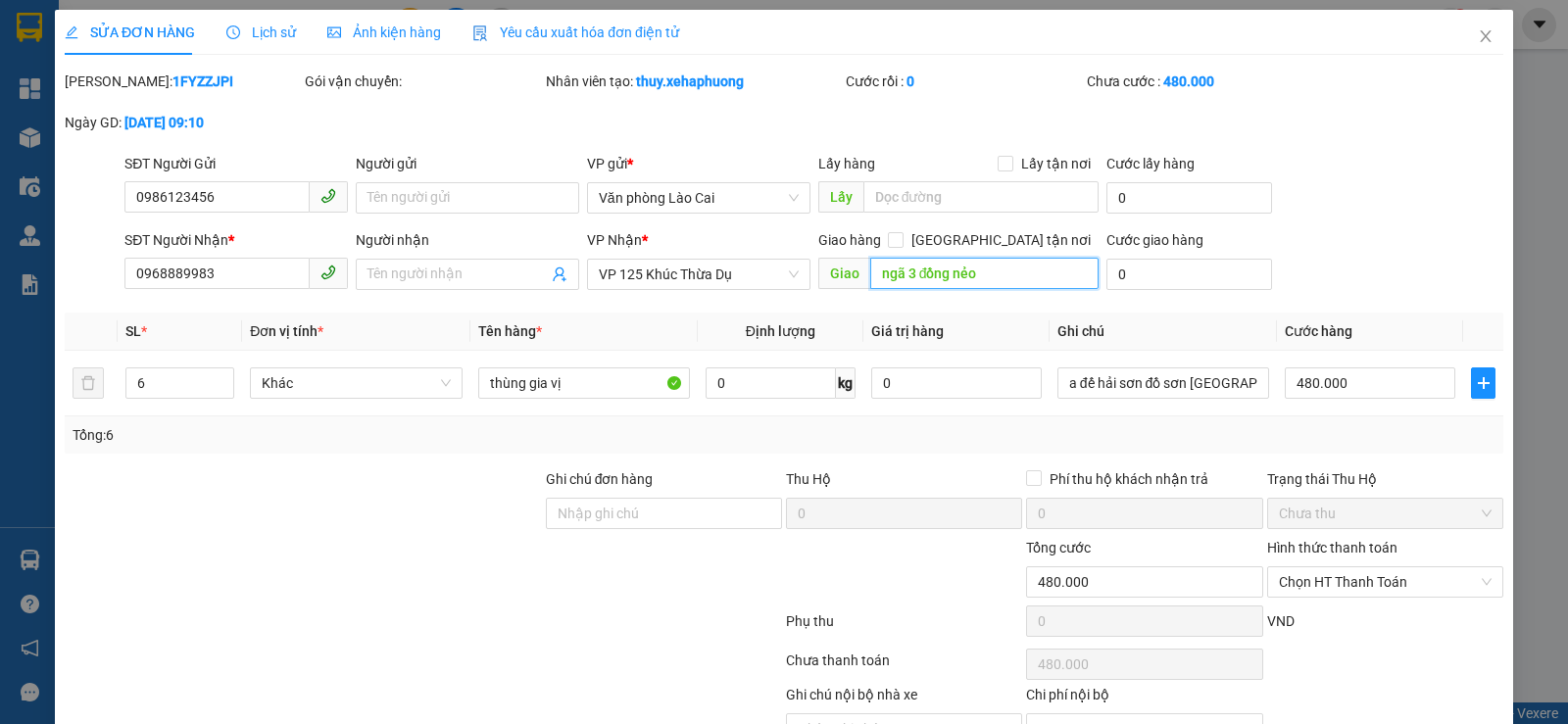
scroll to position [0, 0]
type input "dồ sơn"
drag, startPoint x: 931, startPoint y: 274, endPoint x: 871, endPoint y: 294, distance: 63.2
click at [871, 294] on div "Giao hàng Giao tận nơi Giao dồ sơn" at bounding box center [959, 264] width 282 height 69
type input "D"
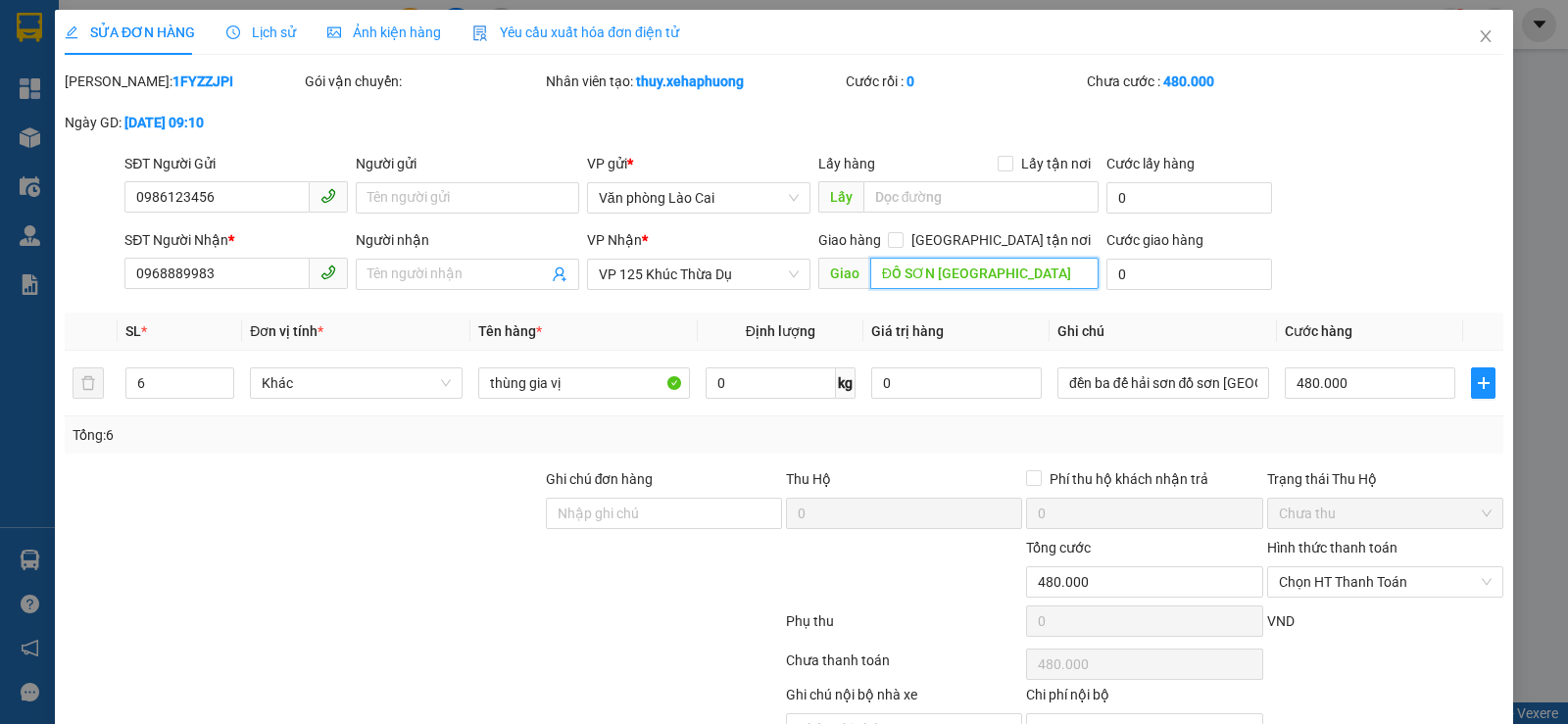
scroll to position [105, 0]
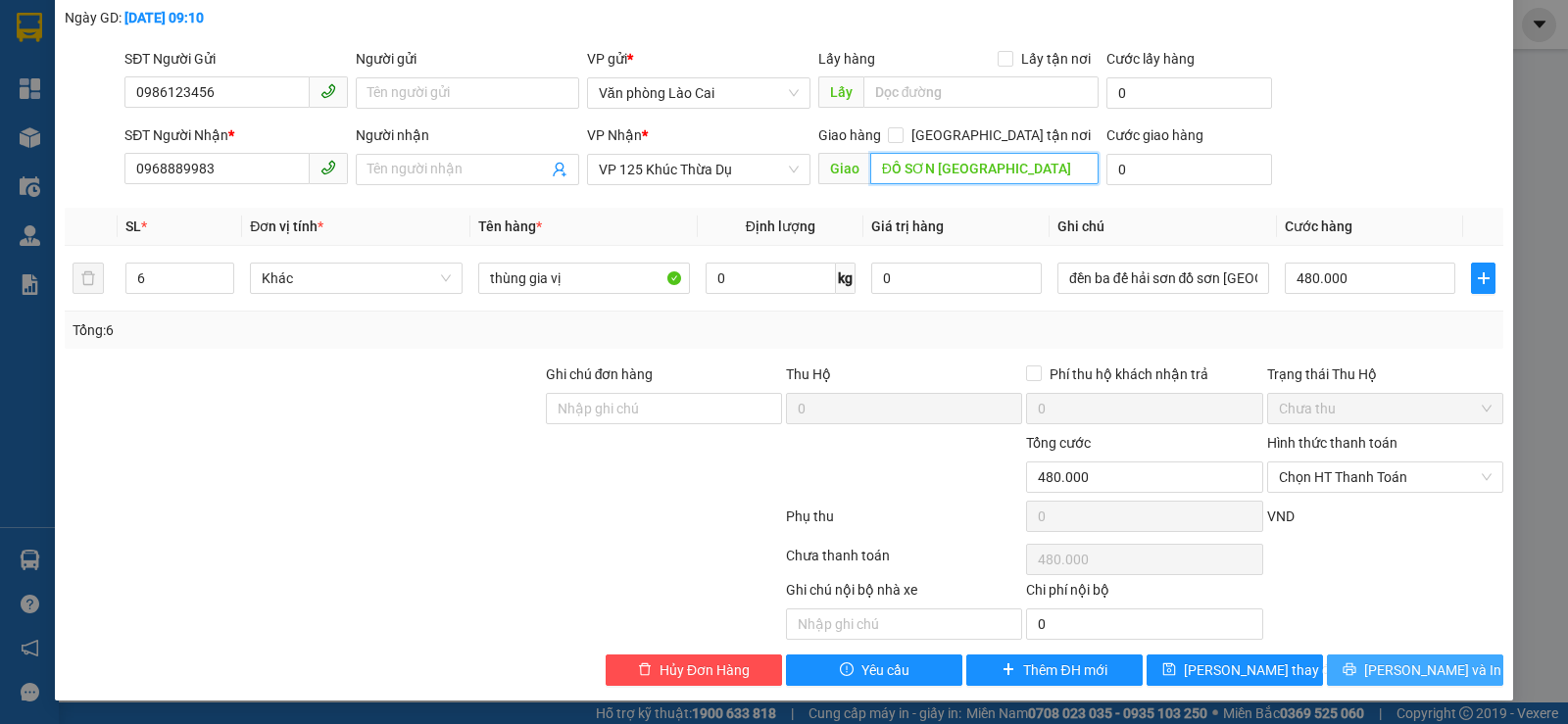
type input "ĐỒ SƠN HẢI PHÒNG"
click at [1388, 662] on span "Lưu và In" at bounding box center [1432, 670] width 137 height 22
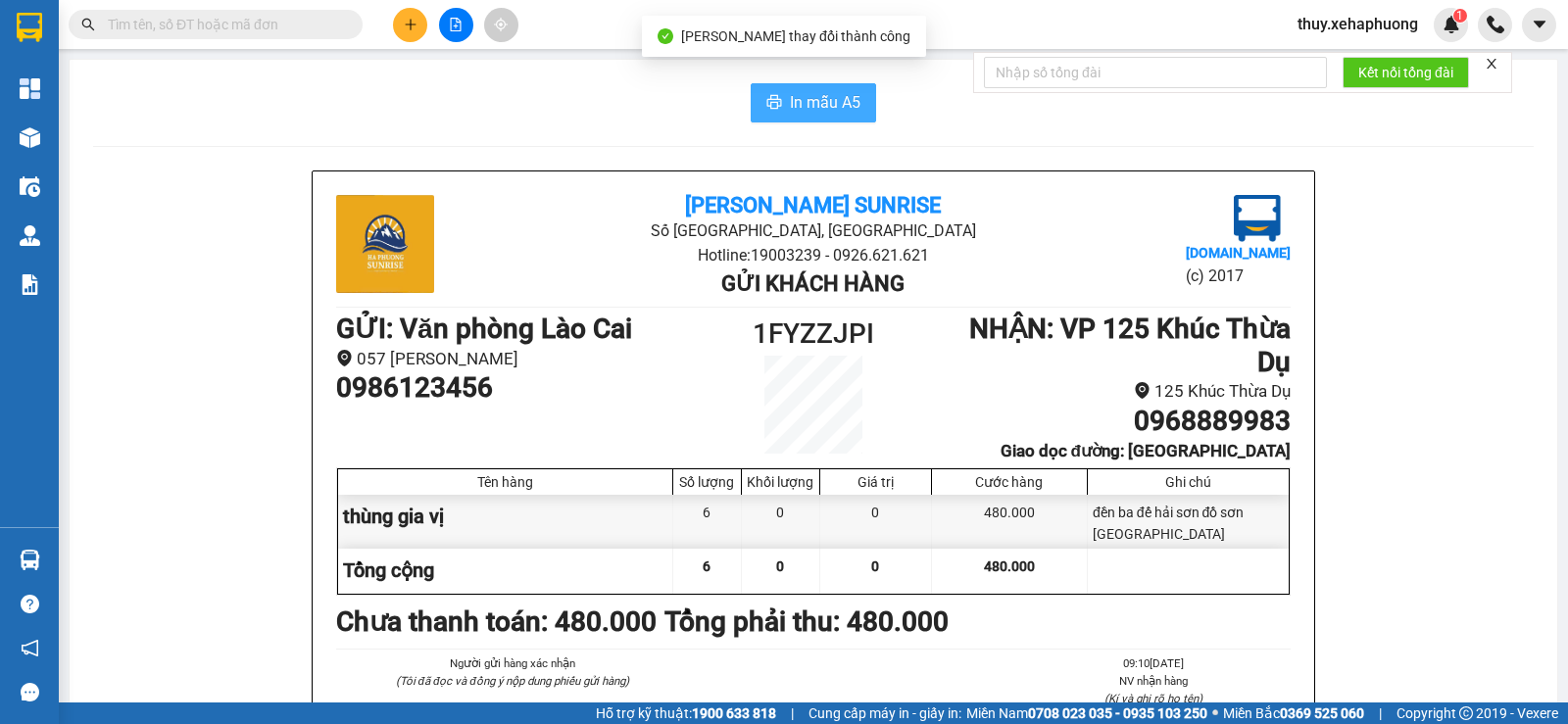
click at [831, 119] on button "In mẫu A5" at bounding box center [813, 103] width 125 height 39
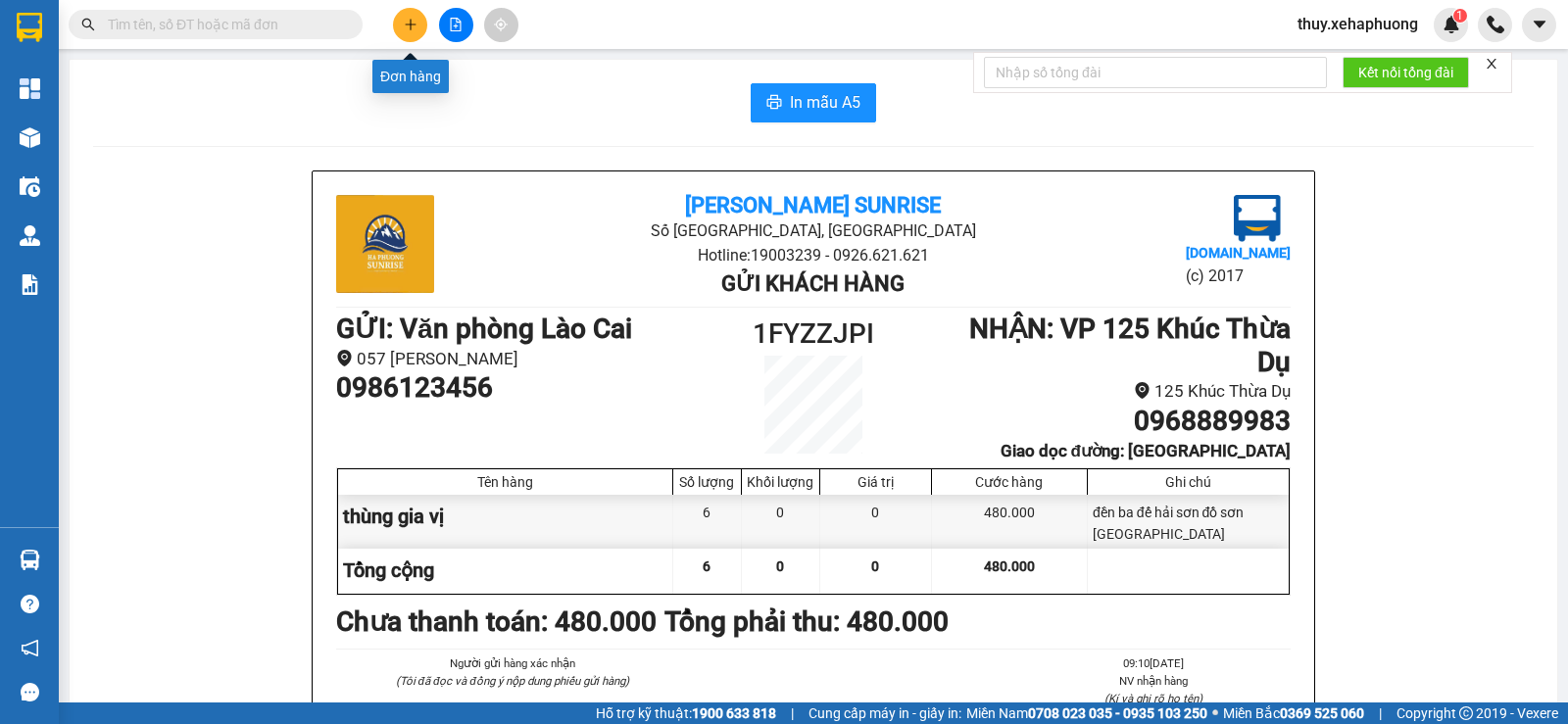
click at [409, 17] on button at bounding box center [409, 25] width 34 height 34
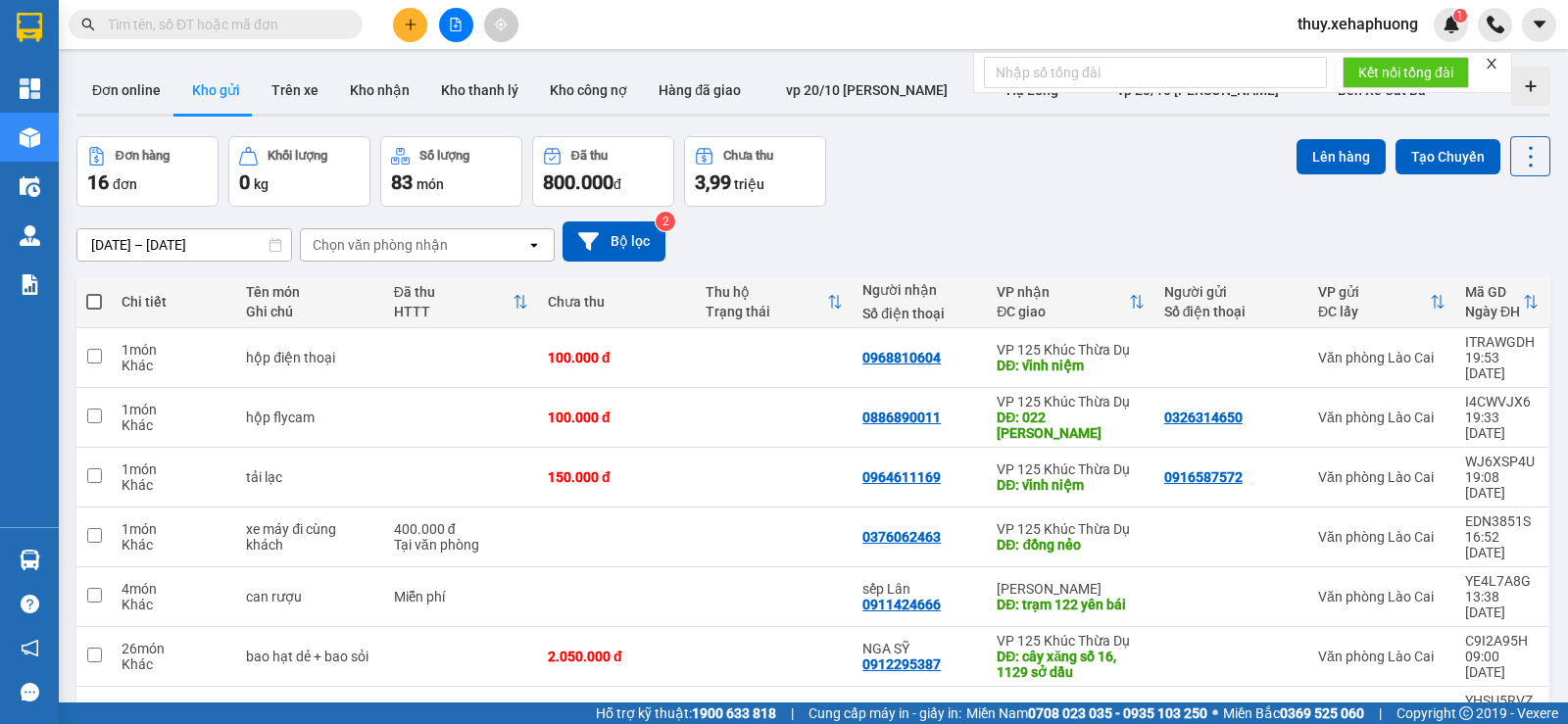
paste input "0912295387"
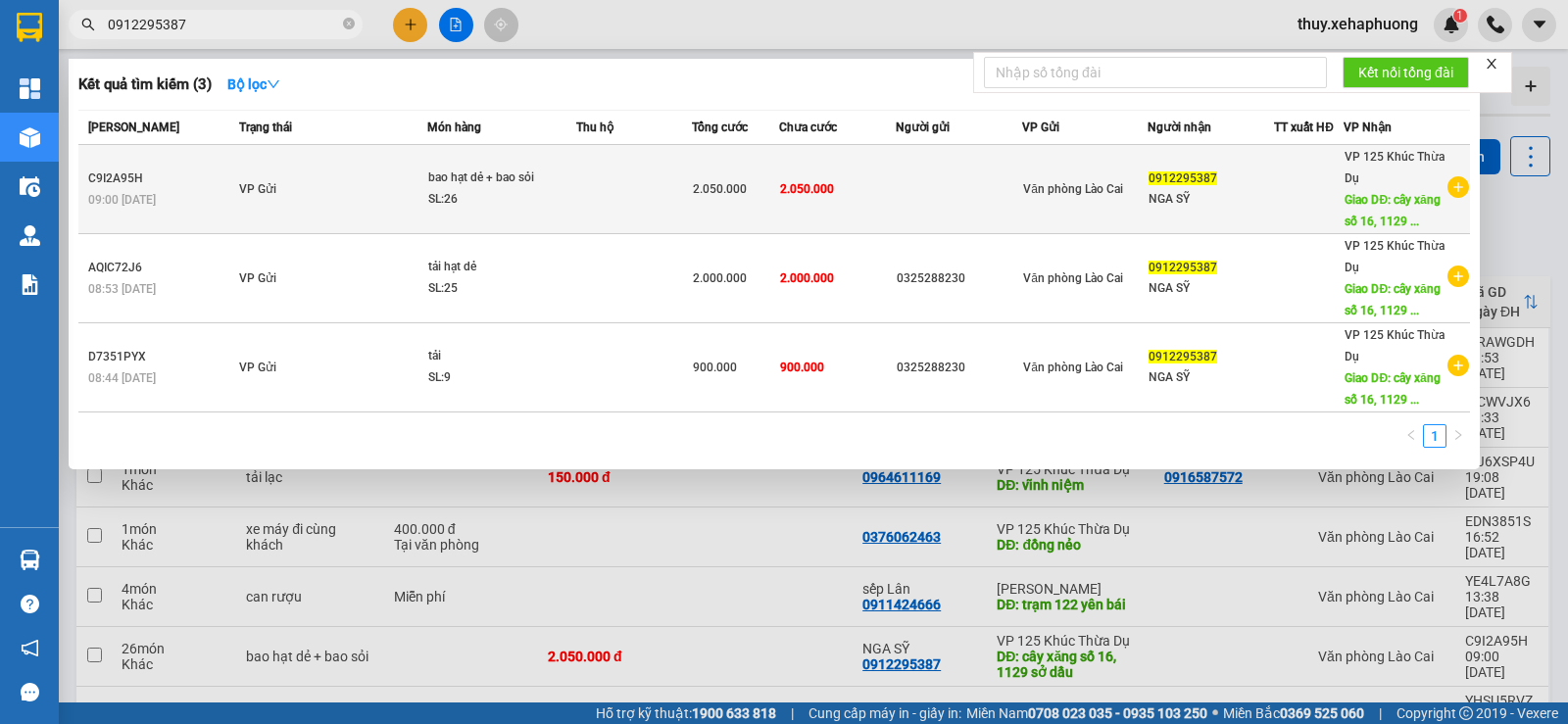
type input "0912295387"
click at [1364, 203] on span "Giao DĐ: cây xăng số 16, 1129 ..." at bounding box center [1392, 211] width 95 height 35
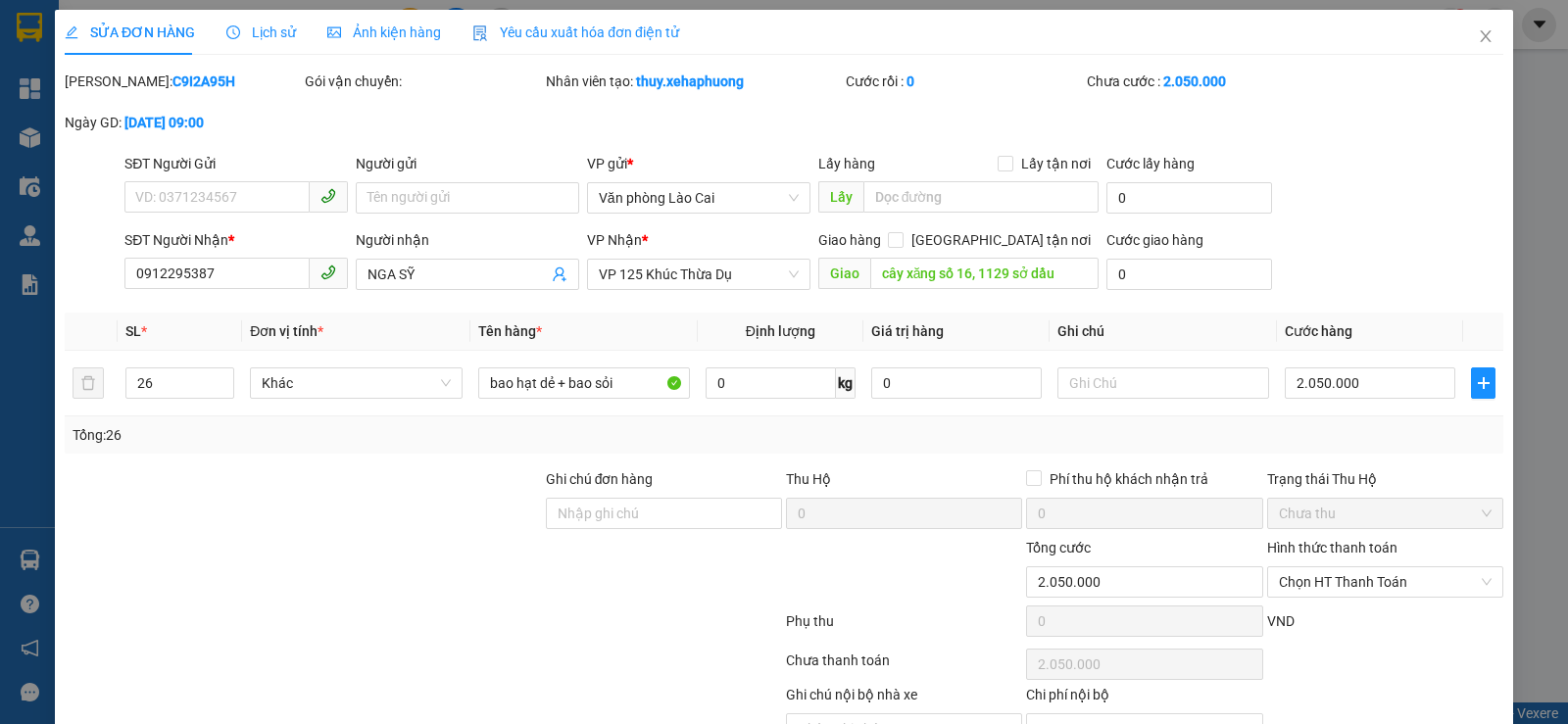
type input "0912295387"
type input "NGA SỸ"
type input "cây xăng số 16, 1129 sở dầu"
type input "2.050.000"
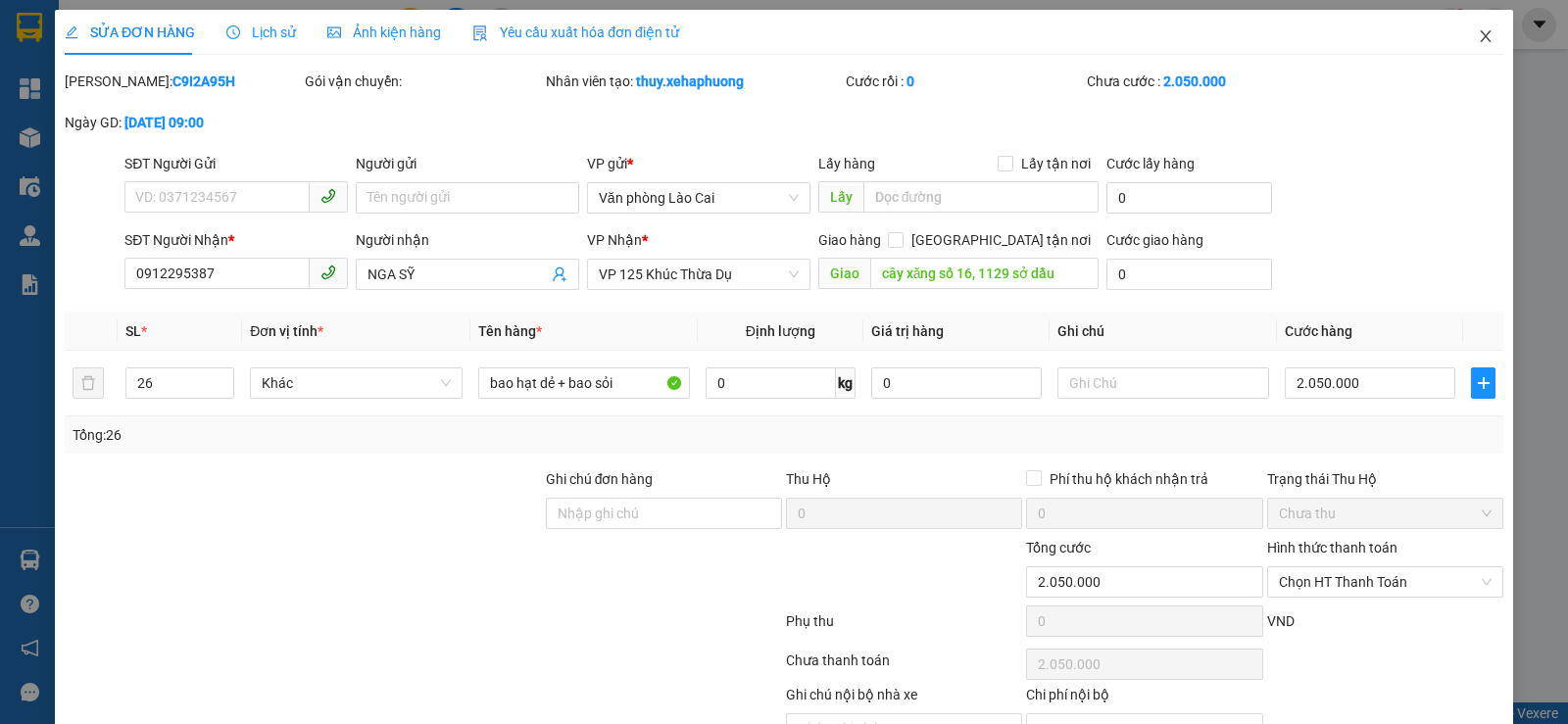
click at [1477, 30] on icon "close" at bounding box center [1485, 36] width 16 height 16
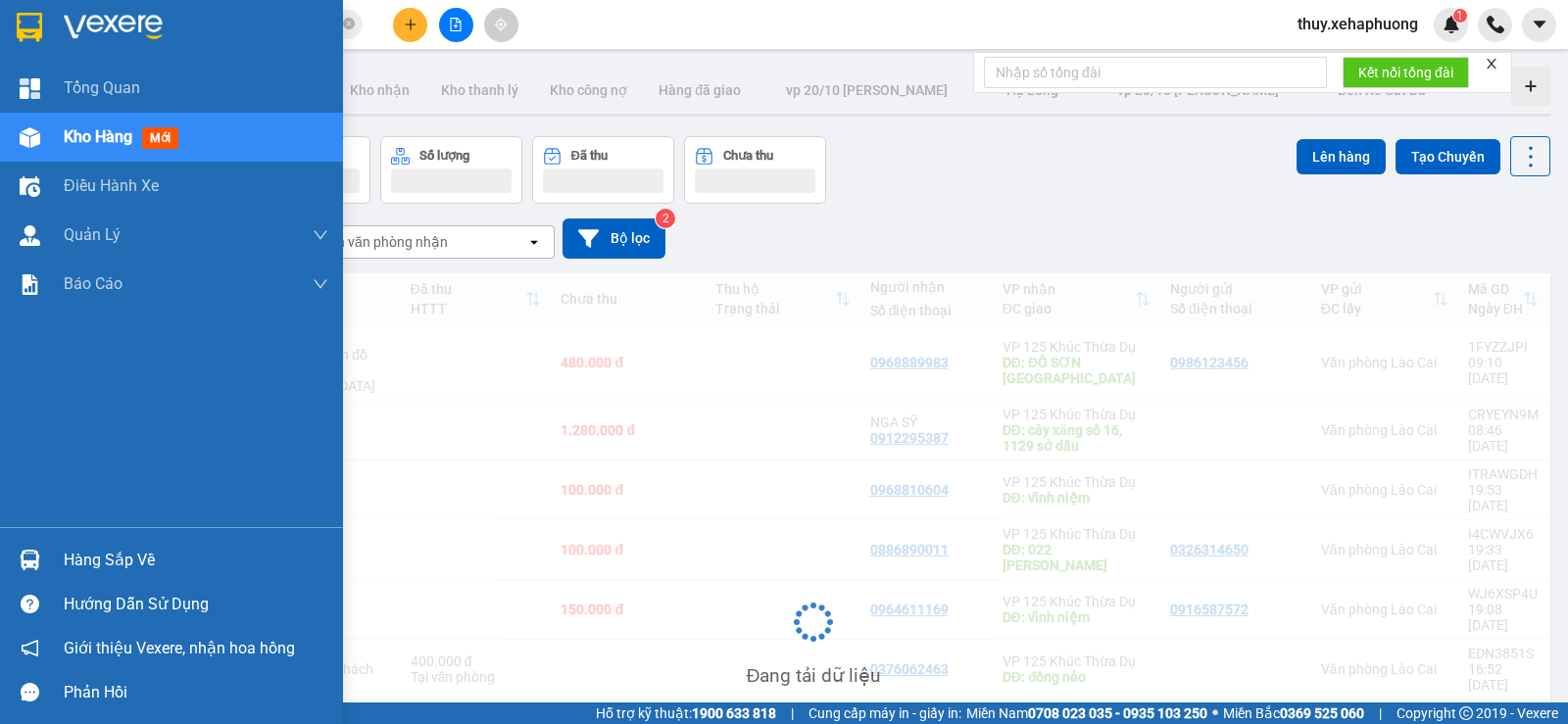
click at [35, 19] on img at bounding box center [30, 28] width 26 height 30
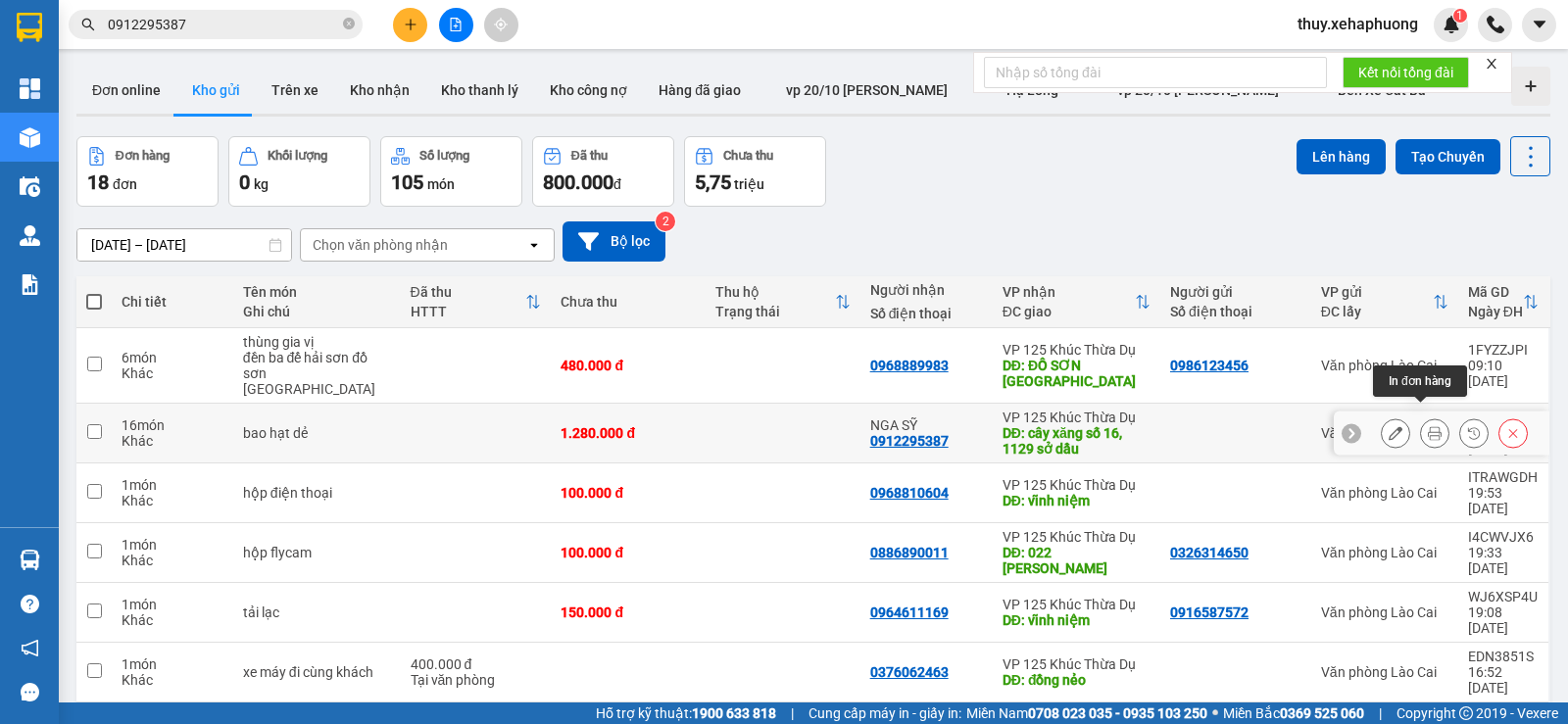
click at [1427, 426] on icon at bounding box center [1434, 433] width 14 height 14
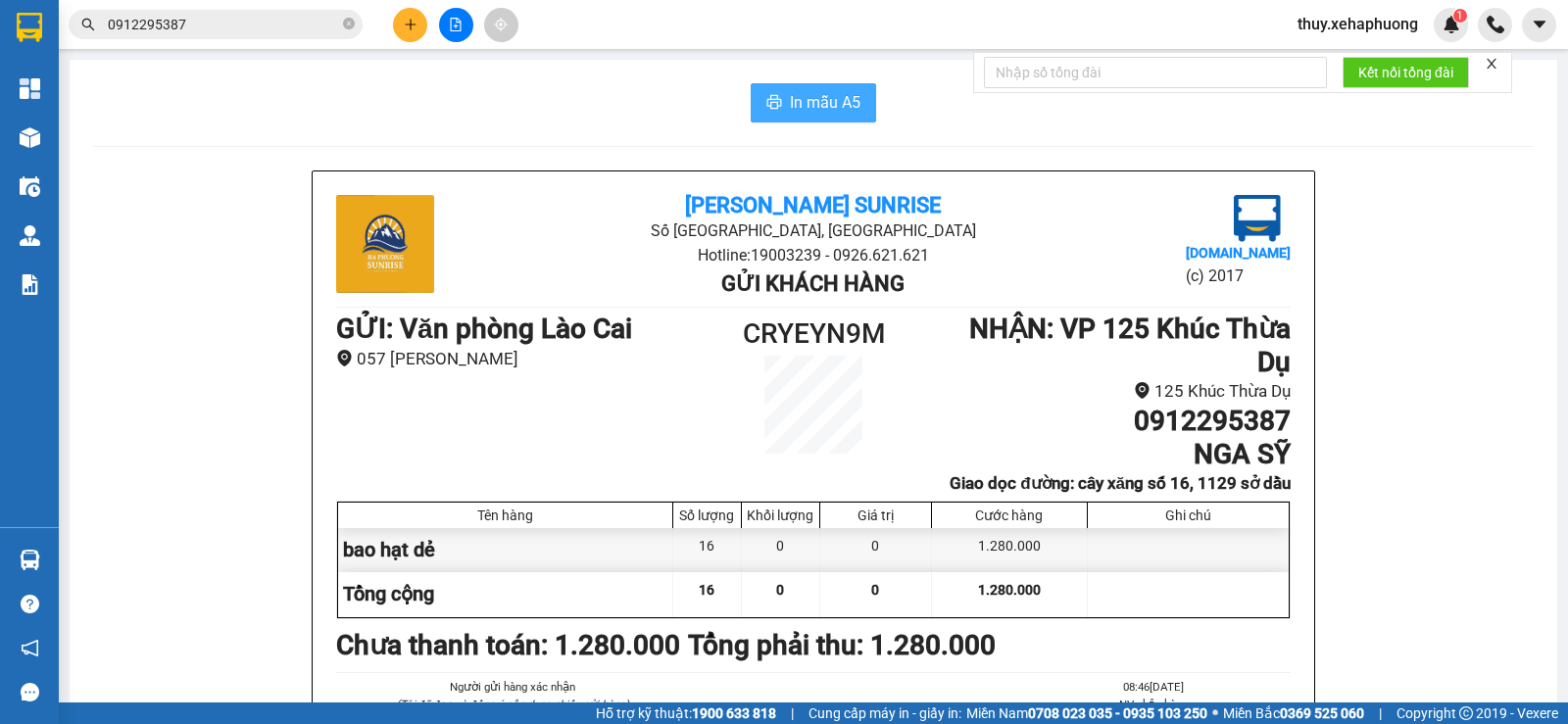
click at [802, 114] on span "In mẫu A5" at bounding box center [825, 102] width 71 height 25
